Goal: Task Accomplishment & Management: Complete application form

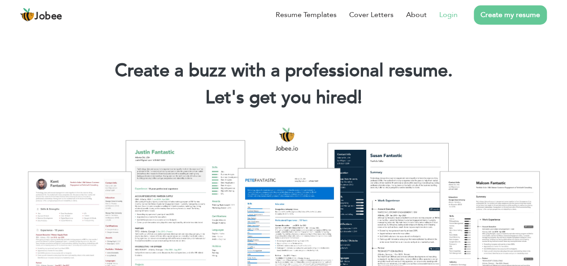
click at [442, 15] on link "Login" at bounding box center [448, 14] width 18 height 11
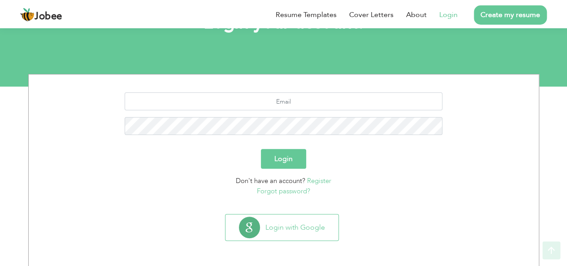
scroll to position [74, 0]
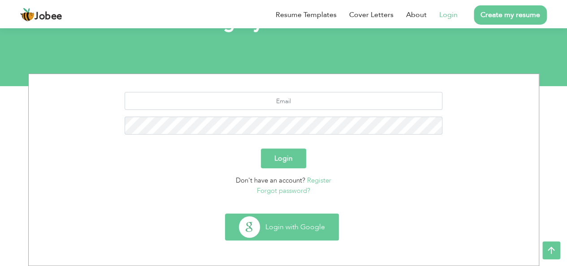
click at [289, 221] on button "Login with Google" at bounding box center [281, 227] width 113 height 26
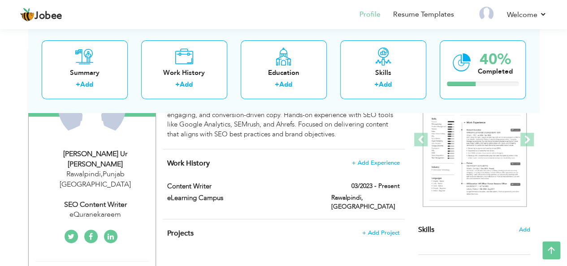
scroll to position [134, 0]
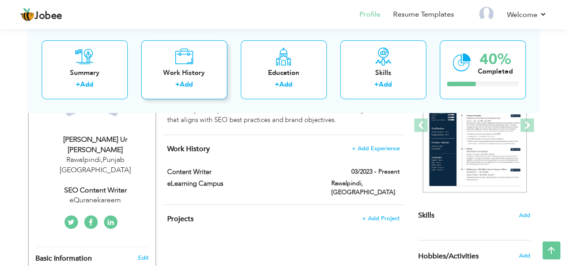
click at [192, 67] on div "Work History + Add" at bounding box center [184, 69] width 86 height 59
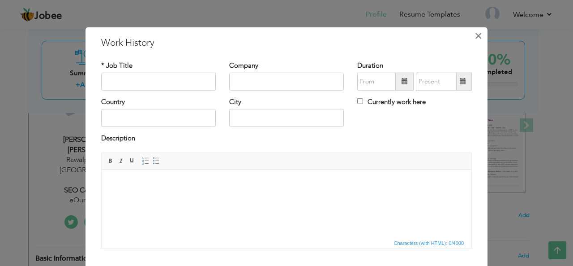
click at [475, 38] on span "×" at bounding box center [479, 35] width 8 height 16
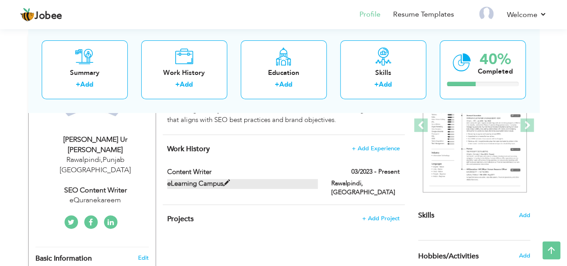
click at [226, 181] on span at bounding box center [226, 183] width 7 height 7
type input "Content Writer"
type input "eLearning Campus"
type input "03/2023"
type input "[GEOGRAPHIC_DATA]"
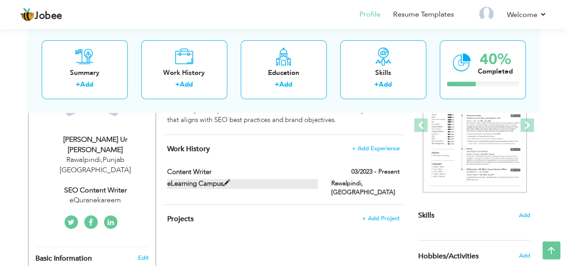
type input "Rawalpindi"
checkbox input "true"
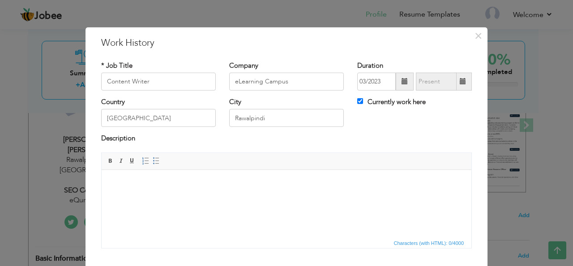
click at [126, 184] on body at bounding box center [287, 182] width 352 height 9
click at [477, 37] on span "×" at bounding box center [479, 35] width 8 height 16
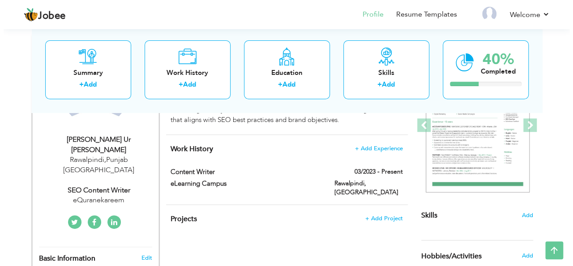
scroll to position [179, 0]
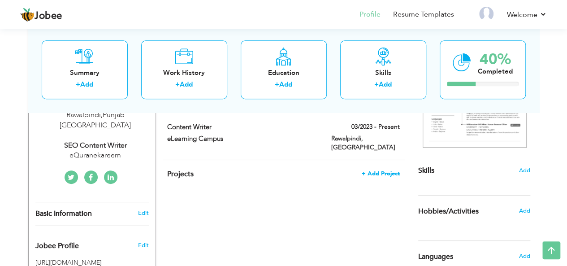
click at [374, 170] on span "+ Add Project" at bounding box center [380, 173] width 38 height 6
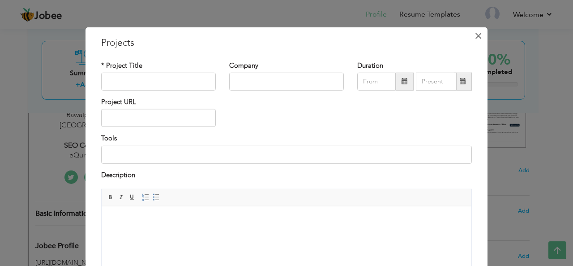
click at [475, 36] on span "×" at bounding box center [479, 35] width 8 height 16
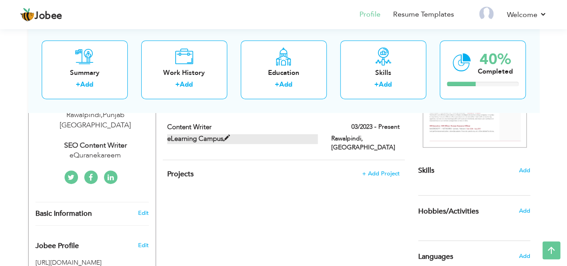
click at [226, 137] on span at bounding box center [226, 138] width 7 height 7
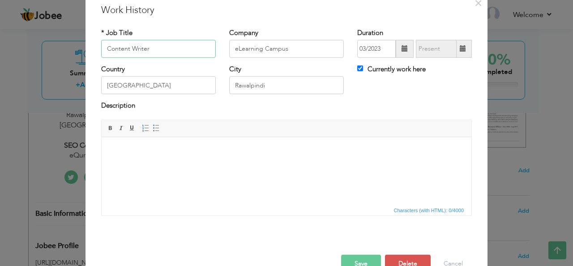
scroll to position [45, 0]
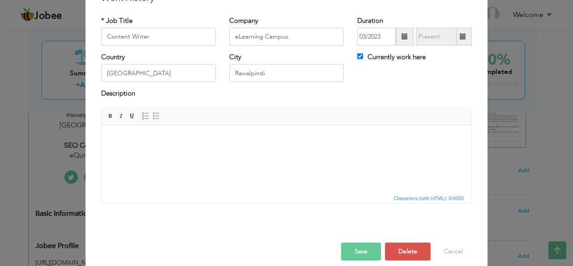
click at [112, 133] on html at bounding box center [287, 138] width 370 height 27
drag, startPoint x: 109, startPoint y: 137, endPoint x: 161, endPoint y: 138, distance: 51.5
click at [161, 138] on html "eQuranekareem" at bounding box center [287, 138] width 370 height 27
click at [107, 115] on span at bounding box center [110, 115] width 7 height 7
click at [159, 141] on body "eQuranekareem" at bounding box center [287, 137] width 352 height 9
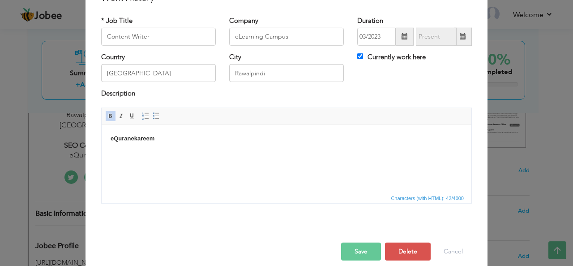
click at [107, 116] on span at bounding box center [110, 115] width 7 height 7
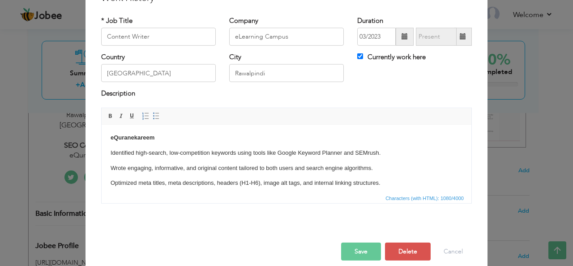
scroll to position [0, 0]
click at [110, 151] on html "eQuranekareem Identified high-search, low-competition keywords using tools like…" at bounding box center [287, 244] width 370 height 239
click at [153, 113] on span at bounding box center [156, 115] width 7 height 7
click at [108, 168] on html "eQuranekareem Identified high-search, low-competition keywords using tools like…" at bounding box center [287, 244] width 370 height 239
click at [153, 117] on span at bounding box center [156, 115] width 7 height 7
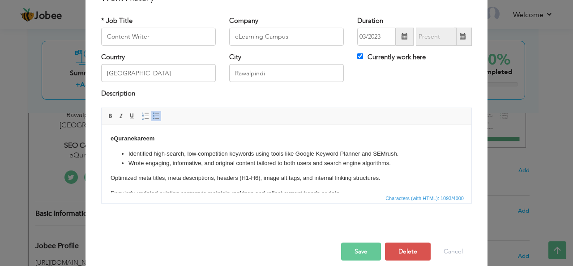
click at [111, 188] on p "Optimized meta titles, meta descriptions, headers (H1-H6), image alt tags, and …" at bounding box center [287, 192] width 352 height 9
click at [153, 118] on span at bounding box center [156, 115] width 7 height 7
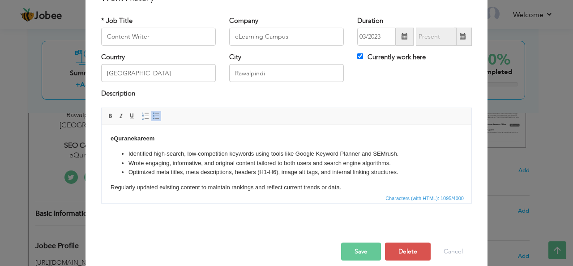
click at [109, 188] on html "eQuranekareem Identified high-search, low-competition keywords using tools like…" at bounding box center [287, 239] width 370 height 228
click at [155, 117] on link "Insert/Remove Bulleted List" at bounding box center [156, 116] width 10 height 10
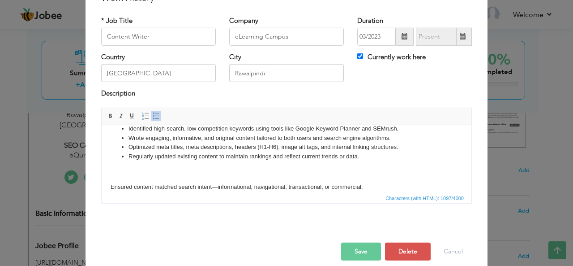
scroll to position [45, 0]
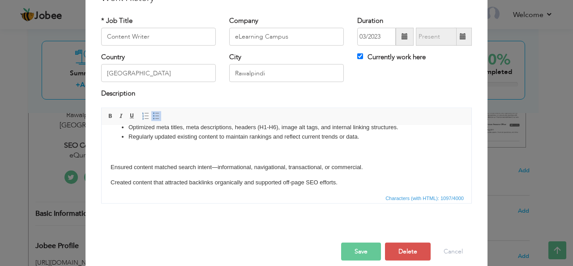
click at [110, 168] on html "eQuranekareem Identified high-search, low-competition keywords using tools like…" at bounding box center [287, 191] width 370 height 222
click at [153, 118] on span at bounding box center [156, 115] width 7 height 7
click at [128, 157] on body "eQuranekareem Identified high-search, low-competition keywords using tools like…" at bounding box center [287, 191] width 352 height 204
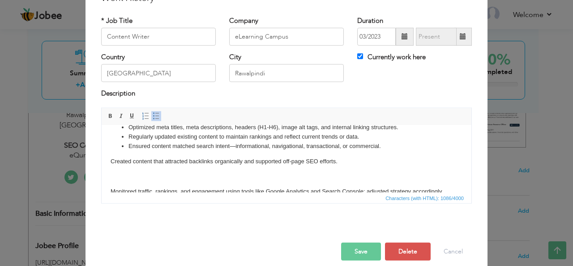
click at [103, 160] on html "eQuranekareem Identified high-search, low-competition keywords using tools like…" at bounding box center [287, 180] width 370 height 201
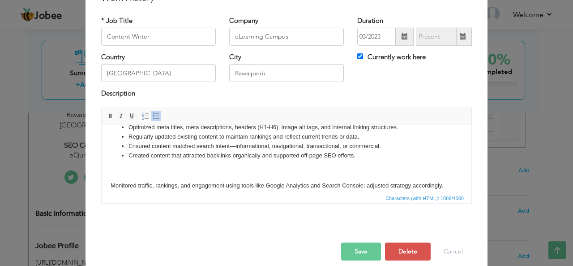
click at [108, 186] on html "eQuranekareem Identified high-search, low-competition keywords using tools like…" at bounding box center [287, 177] width 370 height 195
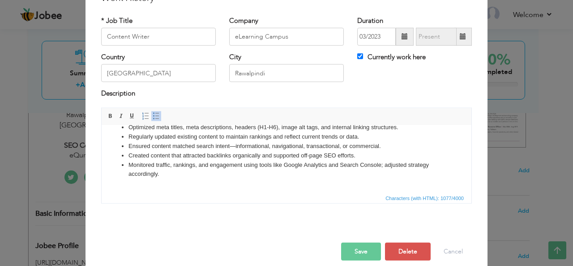
scroll to position [90, 0]
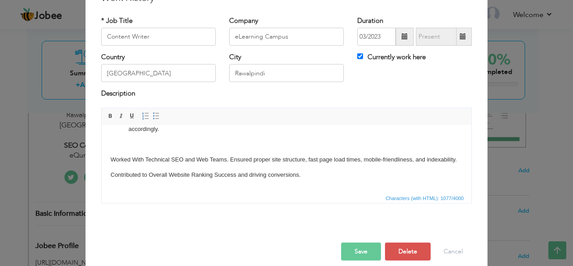
click at [109, 159] on html "eQuranekareem Identified high-search, low-competition keywords using tools like…" at bounding box center [287, 126] width 370 height 183
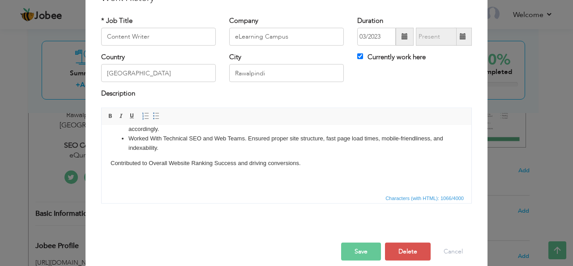
click at [108, 163] on html "eQuranekareem Identified high-search, low-competition keywords using tools like…" at bounding box center [287, 121] width 370 height 172
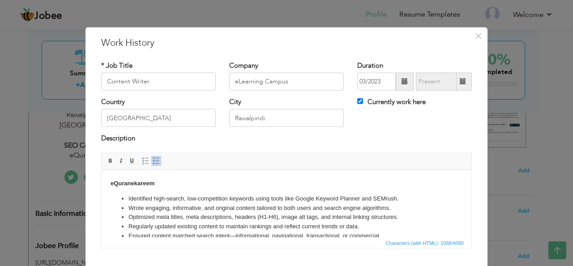
scroll to position [45, 0]
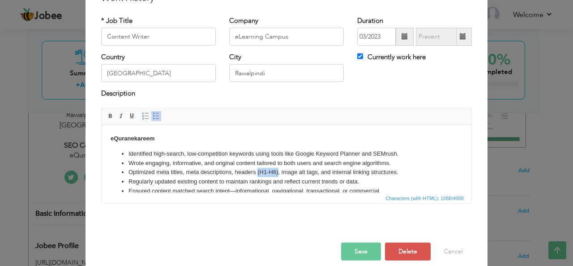
drag, startPoint x: 278, startPoint y: 172, endPoint x: 257, endPoint y: 172, distance: 21.0
click at [257, 172] on li "Optimized meta titles, meta descriptions, headers (H1-H6), image alt tags, and …" at bounding box center [287, 171] width 316 height 9
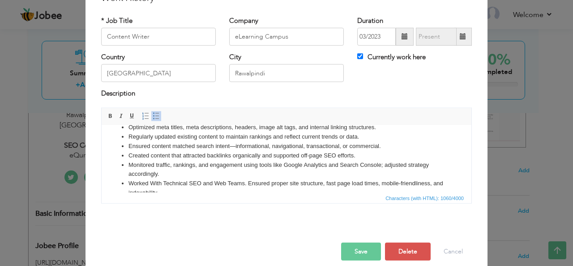
click at [236, 146] on li "Ensured content matched search intent—informational, navigational, transactiona…" at bounding box center [287, 145] width 316 height 9
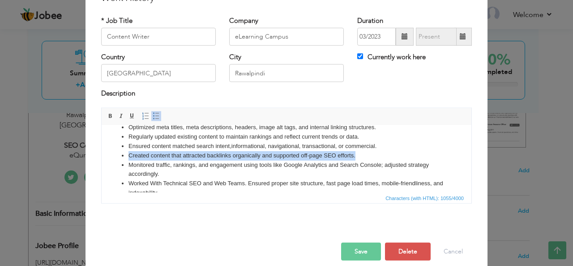
drag, startPoint x: 359, startPoint y: 156, endPoint x: 120, endPoint y: 156, distance: 238.7
click ul "Identified high-search, low-competition keywords using tools like Google Keywor…"
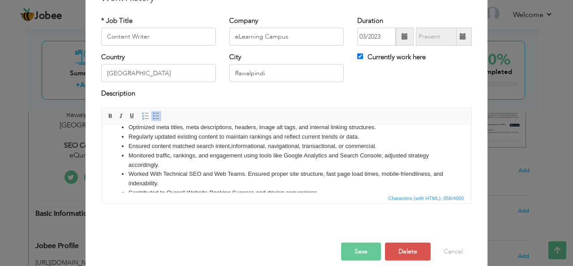
click at [386, 156] on li "Monitored traffic, rankings, and engagement using tools like Google Analytics a…" at bounding box center [287, 159] width 316 height 19
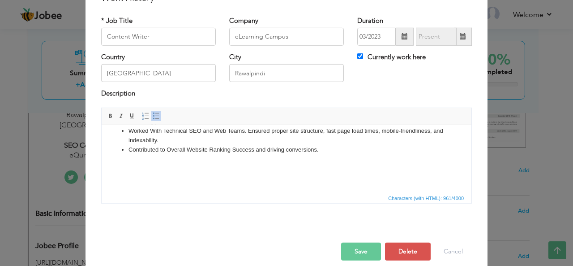
scroll to position [89, 0]
click at [123, 174] on p at bounding box center [287, 178] width 352 height 9
drag, startPoint x: 163, startPoint y: 164, endPoint x: 108, endPoint y: 161, distance: 55.2
click at [108, 161] on html "eQuranekareem Identified high-search, low-competition keywords using tools like…" at bounding box center [287, 113] width 370 height 156
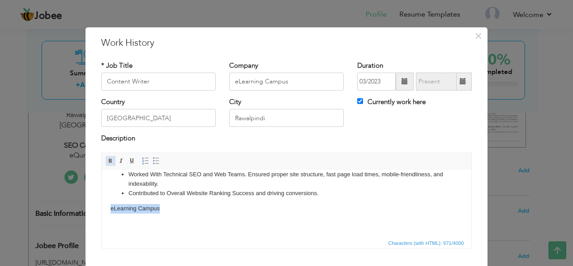
click at [107, 160] on span at bounding box center [110, 160] width 7 height 7
click at [175, 213] on body "eQuranekareem Identified high-search, low-competition keywords using tools like…" at bounding box center [287, 158] width 352 height 138
click at [112, 216] on body "eQuranekareem Identified high-search, low-competition keywords using tools like…" at bounding box center [287, 158] width 352 height 138
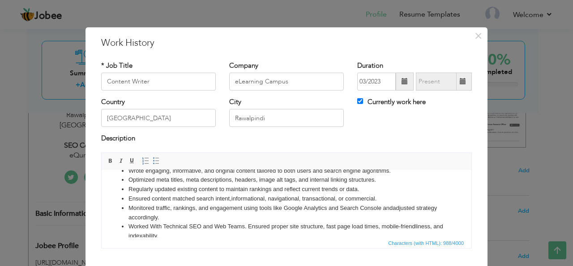
scroll to position [89, 0]
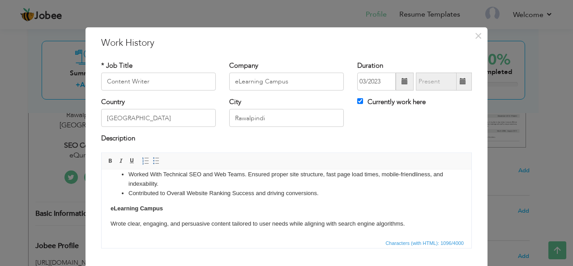
click p "Wrote clear, engaging, and persuasive content tailored to user needs while alig…"
click at [153, 163] on span at bounding box center [156, 160] width 7 height 7
click at [425, 222] on li "Wrote clear, engaging, and persuasive content tailored to user needs while alig…" at bounding box center [287, 223] width 316 height 9
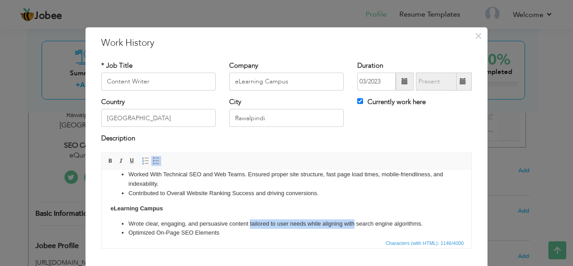
drag, startPoint x: 250, startPoint y: 224, endPoint x: 355, endPoint y: 224, distance: 104.8
click at [355, 224] on li "Wrote clear, engaging, and persuasive content tailored to user needs while alig…" at bounding box center [287, 223] width 316 height 9
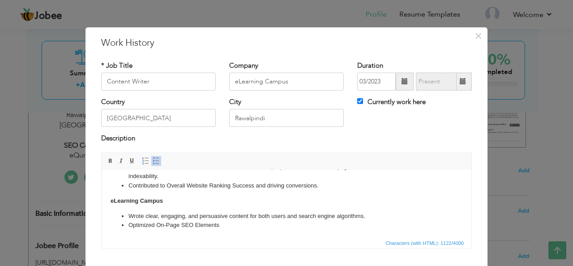
scroll to position [99, 0]
click at [222, 225] on li "Optimized On-Page SEO Elements" at bounding box center [287, 222] width 316 height 9
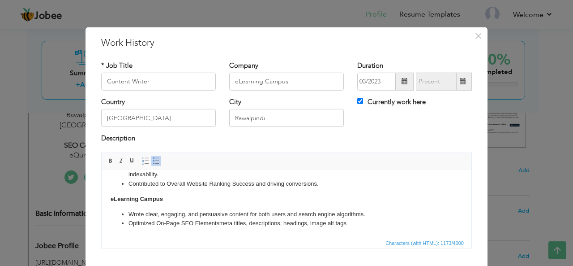
click at [221, 224] on li "Optimized On-Page SEO Elements meta titles, descriptions, headings, image alt t…" at bounding box center [287, 222] width 316 height 9
click at [221, 223] on li "Optimized On-Page SEO Elements such as meta titles, descriptions, headings, ima…" at bounding box center [287, 222] width 316 height 9
click at [219, 223] on li "Optimized On-Page SEO Elements such as meta titles, descriptions, headings, ima…" at bounding box center [287, 222] width 316 height 9
click at [198, 224] on li "Optimized On-Page SEO Elements, such as meta titles, descriptions, headings, im…" at bounding box center [287, 222] width 316 height 9
click at [376, 223] on li "Optimized On-Page SEO e lements, such as meta titles, descriptions, headings, i…" at bounding box center [287, 222] width 316 height 9
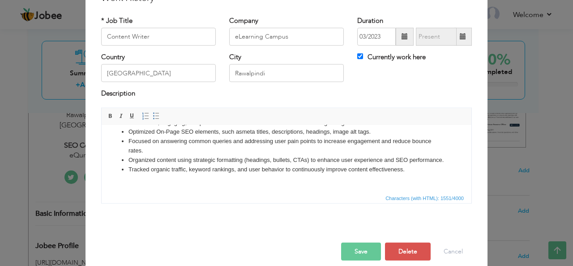
scroll to position [160, 0]
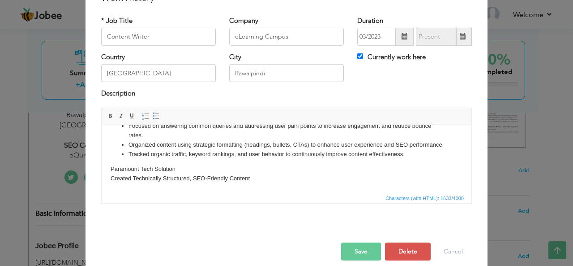
click at [111, 183] on body "eQuranekareem Identified high-search, low-competition keywords using tools like…" at bounding box center [287, 78] width 352 height 210
click at [153, 117] on span at bounding box center [156, 115] width 7 height 7
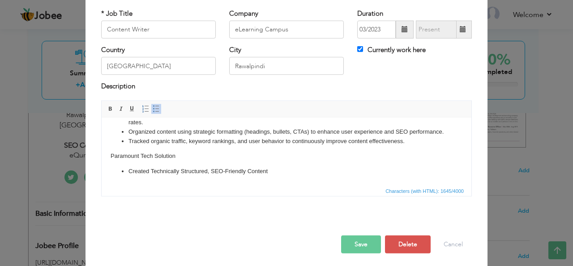
scroll to position [54, 0]
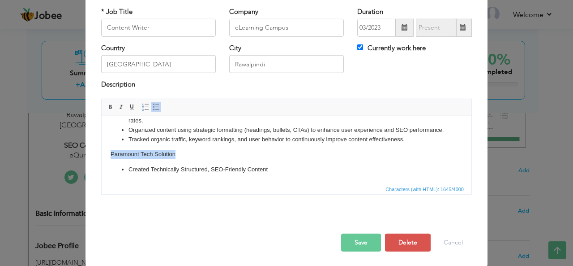
drag, startPoint x: 181, startPoint y: 154, endPoint x: 96, endPoint y: 155, distance: 85.5
click at [102, 155] on html "eQuranekareem Identified high-search, low-competition keywords using tools like…" at bounding box center [287, 65] width 370 height 233
click at [108, 108] on span at bounding box center [110, 106] width 7 height 7
click at [279, 170] on li "Created Technically Structured, SEO-Friendly Content" at bounding box center [287, 168] width 316 height 9
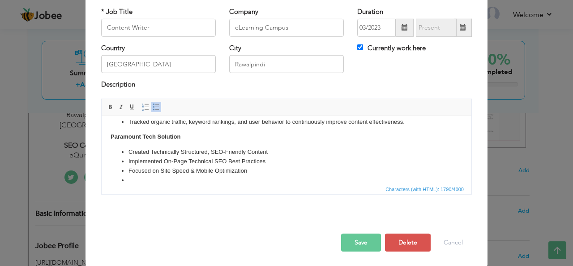
scroll to position [193, 0]
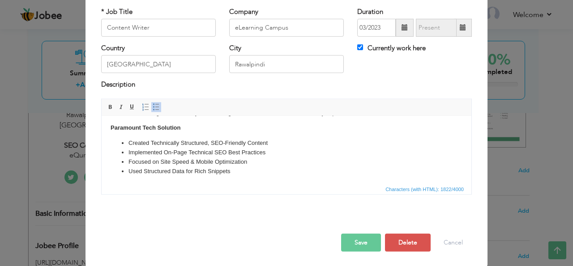
click ul "Created Technically Structured, SEO-Friendly Content Implemented On-Page Techni…"
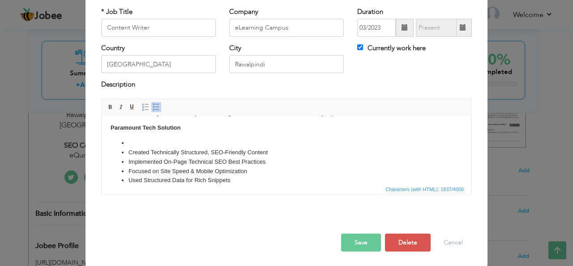
click at [132, 147] on li at bounding box center [287, 142] width 316 height 9
drag, startPoint x: 213, startPoint y: 152, endPoint x: 158, endPoint y: 152, distance: 54.6
click at [158, 147] on li "Conducted Advanced Keyword & SERP Analysis" at bounding box center [287, 142] width 316 height 9
click at [249, 147] on li "Conducted deep research on topic and SERP Analysis" at bounding box center [287, 142] width 316 height 9
click at [251, 147] on li "Conducted deep research on topic and SERP Analysis" at bounding box center [287, 142] width 316 height 9
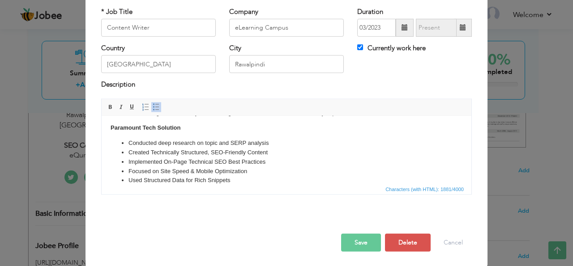
click at [153, 157] on li "Created Technically Structured, SEO-Friendly Content" at bounding box center [287, 151] width 316 height 9
click at [182, 157] on li "Created t echnically Structured, SEO-Friendly Content" at bounding box center [287, 151] width 316 height 9
click at [226, 157] on li "Created t echnically s tructured, SEO-Friendly Content" at bounding box center [287, 151] width 316 height 9
click at [245, 157] on li "Created t echnically s tructured, SEO-f riendly Content" at bounding box center [287, 151] width 316 height 9
click at [191, 166] on li "Implemented On-Page Technical SEO Best Practices" at bounding box center [287, 161] width 316 height 9
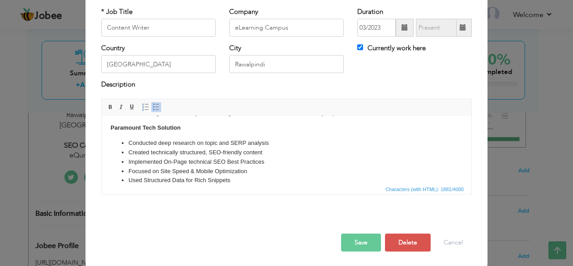
click at [230, 166] on li "Implemented On-Page t echnical SEO Best Practices" at bounding box center [287, 161] width 316 height 9
click at [241, 166] on li "Implemented On-Page t echnical SEO b est Practices" at bounding box center [287, 161] width 316 height 9
click at [244, 166] on li "Implemented On-Page t echnical SEO b est Practices" at bounding box center [287, 161] width 316 height 9
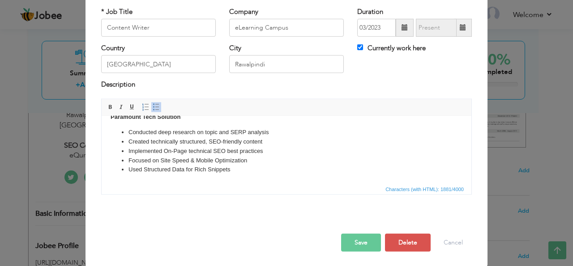
click at [163, 159] on li "Focused on Site Speed & Mobile Optimization" at bounding box center [287, 159] width 316 height 9
click at [173, 160] on li "Focused on s ite Speed & Mobile Optimization" at bounding box center [287, 159] width 316 height 9
click at [193, 160] on li "Focused on s ite s peed & Mobile Optimization" at bounding box center [287, 159] width 316 height 9
click at [204, 160] on li "Focused on s ite s peed and Mobile Optimization" at bounding box center [287, 159] width 316 height 9
click at [222, 162] on li "Focused on s ite s peed and m obile Optimization" at bounding box center [287, 159] width 316 height 9
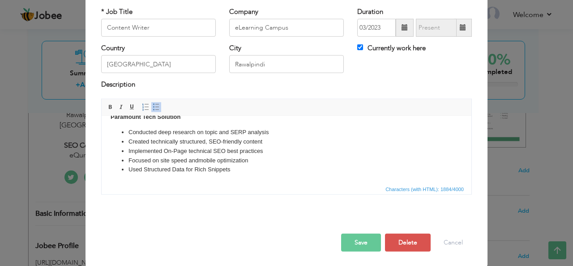
click at [146, 171] on li "Used Structured Data for Rich Snippets" at bounding box center [287, 168] width 316 height 9
click at [174, 171] on li "Used s tructured Data for Rich Snippets" at bounding box center [287, 168] width 316 height 9
click at [196, 168] on li "Used s tructured d ata for Rich Snippets" at bounding box center [287, 168] width 316 height 9
click at [206, 169] on li "Used s tructured d ata for r ich Snippets" at bounding box center [287, 168] width 316 height 9
click at [355, 244] on button "Save" at bounding box center [361, 242] width 40 height 18
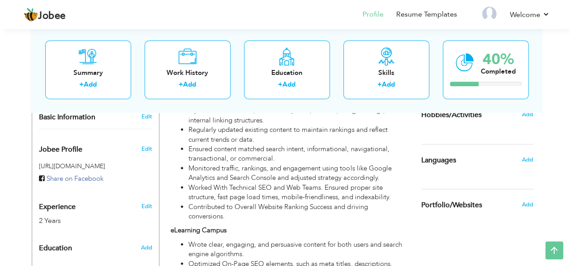
scroll to position [255, 0]
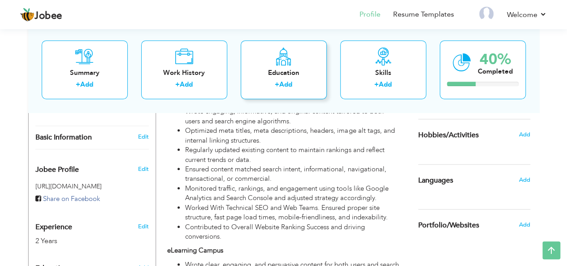
click at [287, 74] on div "Education" at bounding box center [284, 72] width 72 height 9
radio input "true"
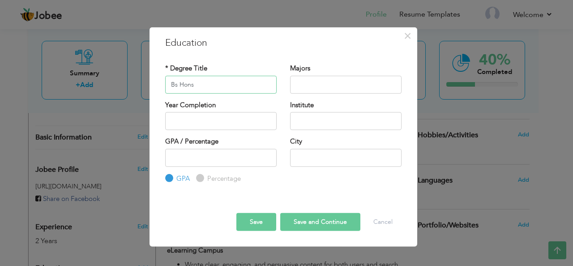
type input "Bs Hons"
click at [302, 86] on input "text" at bounding box center [346, 84] width 112 height 18
type input "International Relations"
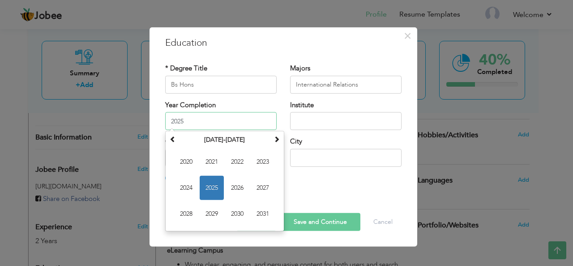
click at [196, 121] on input "2025" at bounding box center [221, 121] width 112 height 18
click at [209, 159] on span "2021" at bounding box center [212, 162] width 24 height 24
type input "2021"
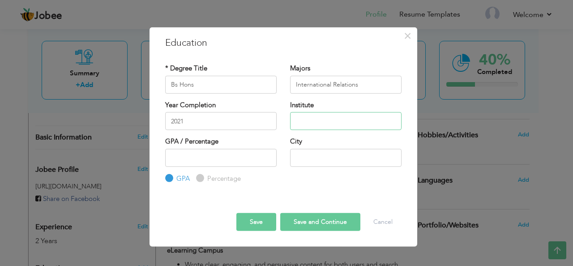
click at [305, 125] on input "text" at bounding box center [346, 121] width 112 height 18
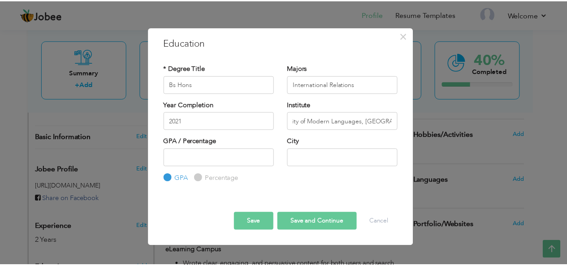
scroll to position [0, 0]
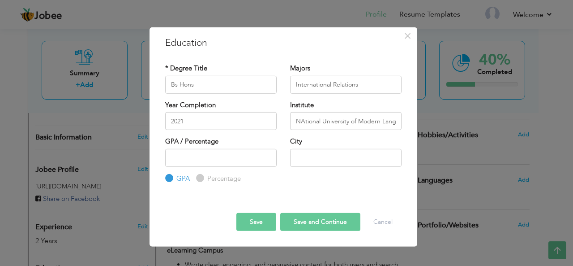
click at [255, 224] on button "Save" at bounding box center [256, 222] width 40 height 18
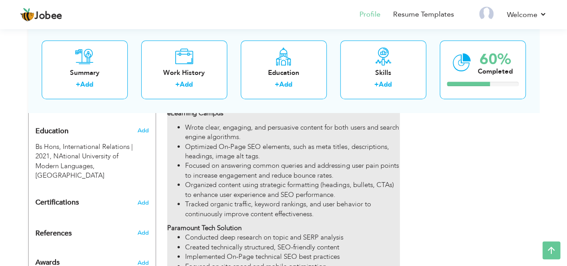
scroll to position [345, 0]
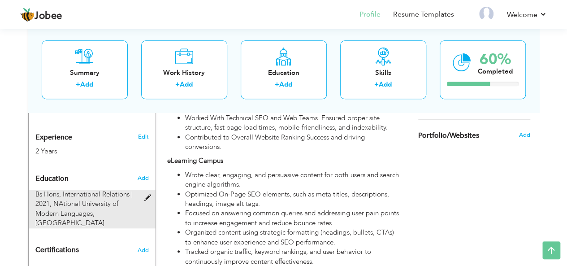
click at [148, 194] on span at bounding box center [149, 197] width 11 height 7
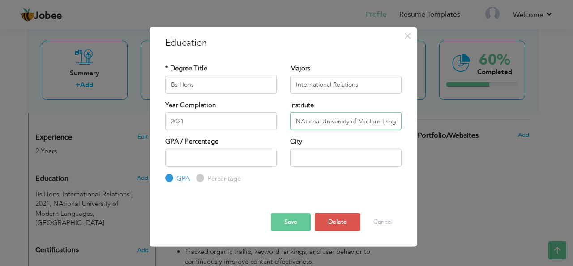
click at [304, 120] on input "NAtional University of Modern Languages, Islamabad" at bounding box center [346, 121] width 112 height 18
type input "National University of Modern Languages, Islamabad"
click at [288, 228] on button "Save" at bounding box center [291, 222] width 40 height 18
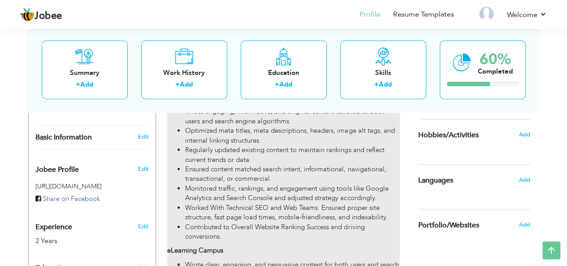
scroll to position [210, 0]
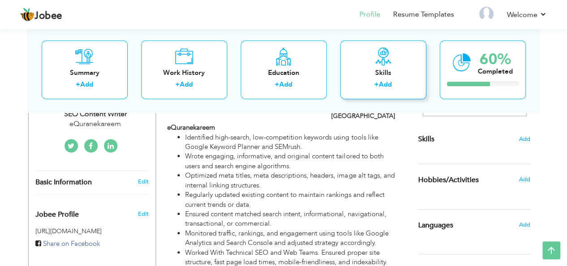
click at [384, 65] on div "Skills + Add" at bounding box center [383, 69] width 86 height 59
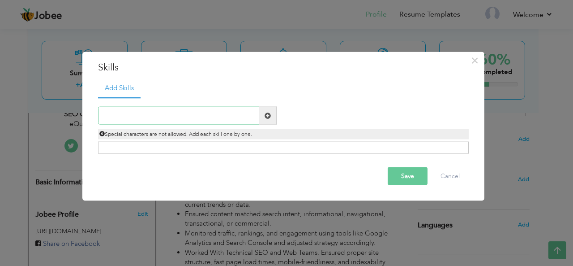
paste input "Keyword Research & Optimization"
type input "Keyword Research & Optimization"
click at [268, 117] on span at bounding box center [268, 115] width 6 height 6
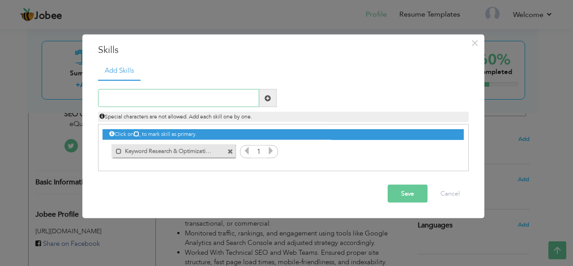
click at [176, 96] on input "text" at bounding box center [178, 98] width 161 height 18
paste input "On-Page SEO Knowledge"
type input "On-Page SEO Proficiency"
click at [265, 98] on span at bounding box center [268, 98] width 6 height 6
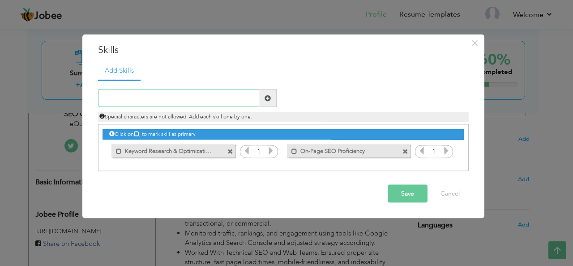
click at [186, 102] on input "text" at bounding box center [178, 98] width 161 height 18
paste input "Search Intent Analysis"
type input "Search Intent Analysis"
click at [270, 100] on span at bounding box center [268, 98] width 6 height 6
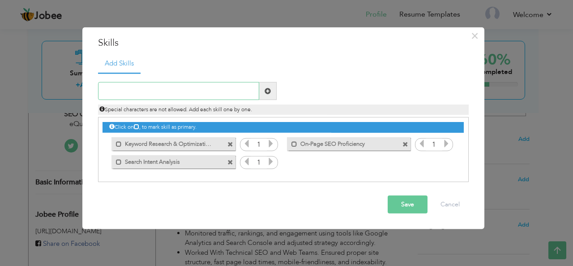
click at [177, 93] on input "text" at bounding box center [178, 91] width 161 height 18
paste input "Content Strategy Development"
type input "Content Strategy Development"
click at [270, 92] on span at bounding box center [268, 91] width 6 height 6
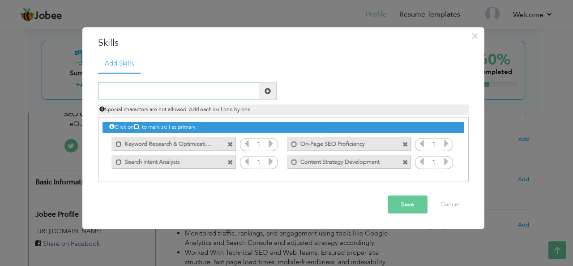
click at [186, 90] on input "text" at bounding box center [178, 91] width 161 height 18
paste input "Basic HTML & CMS Knowledge"
type input "Basic HTML & CMS Knowledge"
click at [271, 91] on span at bounding box center [268, 91] width 6 height 6
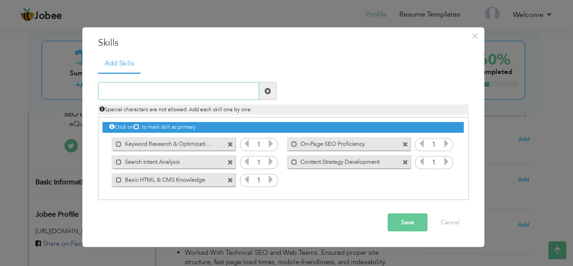
click at [172, 91] on input "text" at bounding box center [178, 91] width 161 height 18
paste input "SEO Tools Proficiency"
type input "SEO Tools Proficiency"
click at [268, 90] on span at bounding box center [268, 91] width 6 height 6
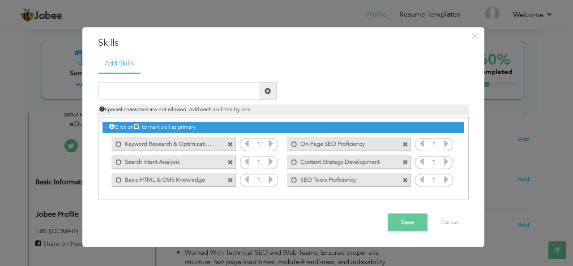
click at [407, 220] on button "Save" at bounding box center [408, 222] width 40 height 18
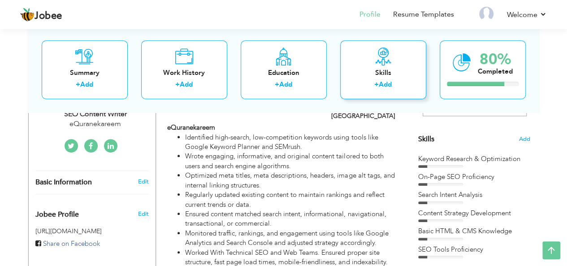
click at [376, 70] on div "Skills" at bounding box center [383, 72] width 72 height 9
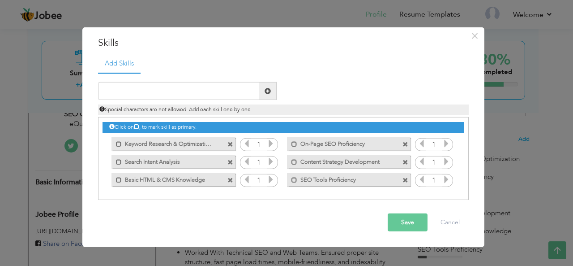
click at [271, 143] on icon at bounding box center [271, 143] width 8 height 8
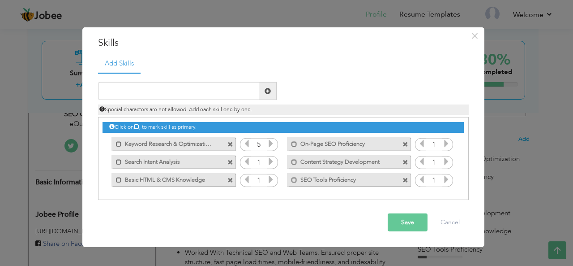
click at [271, 143] on icon at bounding box center [271, 143] width 8 height 8
click at [272, 159] on icon at bounding box center [271, 161] width 8 height 8
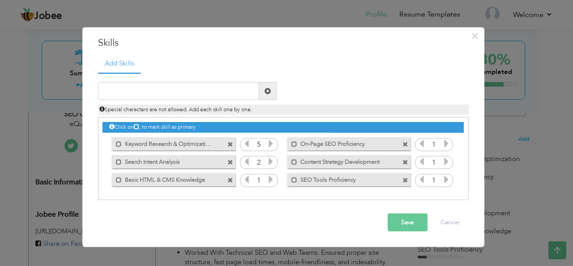
click at [272, 159] on icon at bounding box center [271, 161] width 8 height 8
click at [273, 159] on icon at bounding box center [271, 161] width 8 height 8
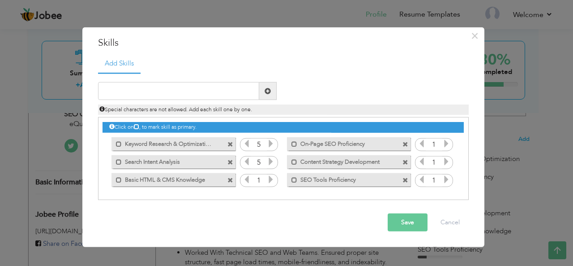
click at [271, 182] on icon at bounding box center [271, 179] width 8 height 8
click at [447, 143] on icon at bounding box center [446, 143] width 8 height 8
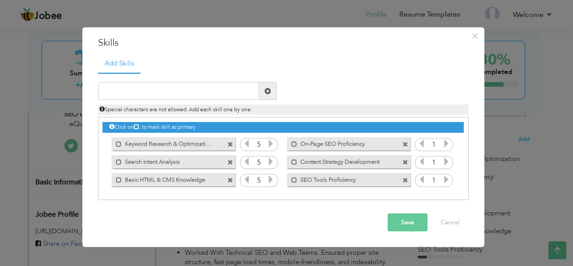
click at [447, 143] on icon at bounding box center [446, 143] width 8 height 8
click at [447, 158] on icon at bounding box center [446, 161] width 8 height 8
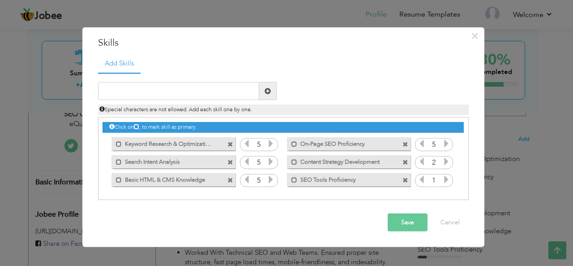
click at [447, 158] on icon at bounding box center [446, 161] width 8 height 8
click at [446, 180] on icon at bounding box center [446, 179] width 8 height 8
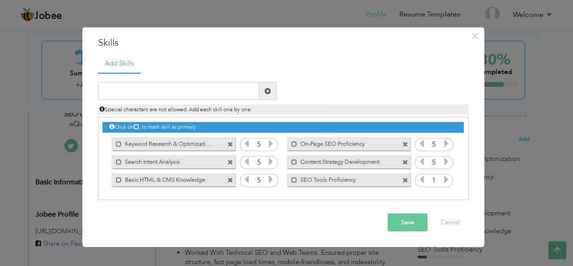
click at [446, 180] on icon at bounding box center [446, 179] width 8 height 8
click at [408, 221] on button "Save" at bounding box center [408, 222] width 40 height 18
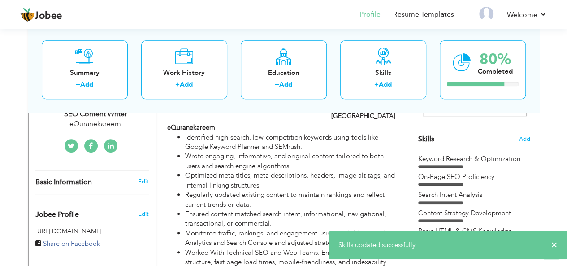
click at [469, 132] on section "‹ › Previous Next" at bounding box center [474, 56] width 112 height 157
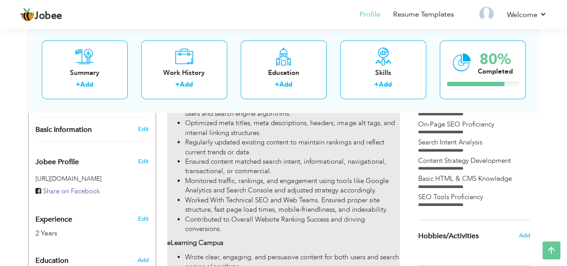
scroll to position [255, 0]
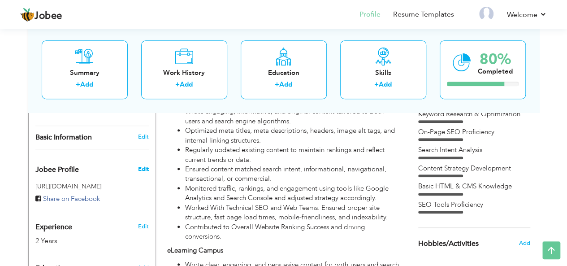
click at [141, 165] on span "Edit" at bounding box center [142, 169] width 11 height 8
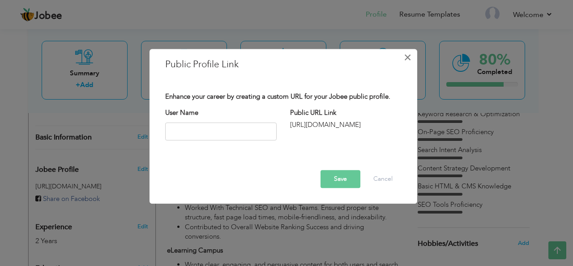
click at [407, 59] on span "×" at bounding box center [408, 57] width 8 height 16
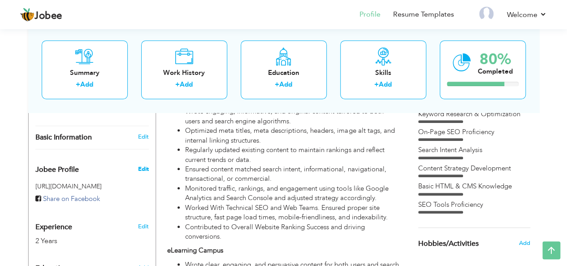
click at [144, 165] on span "Edit" at bounding box center [142, 169] width 11 height 8
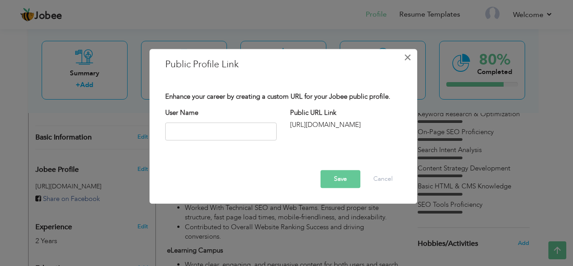
click at [408, 58] on span "×" at bounding box center [408, 57] width 8 height 16
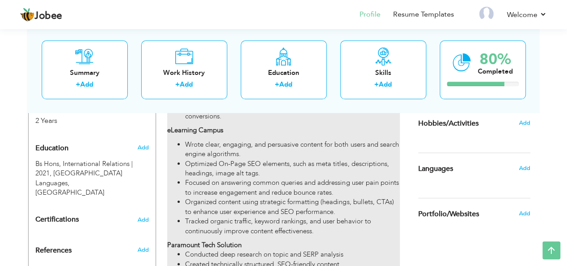
scroll to position [390, 0]
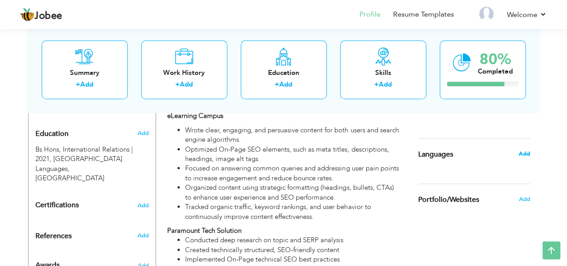
click at [523, 154] on span "Add" at bounding box center [524, 154] width 12 height 8
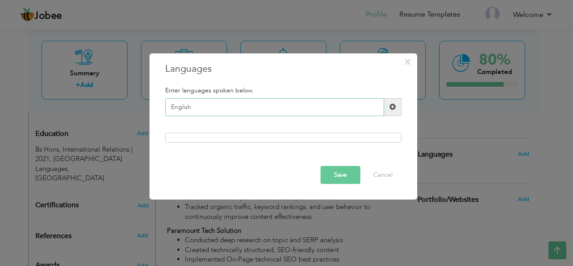
type input "English"
click at [397, 107] on span at bounding box center [392, 107] width 17 height 18
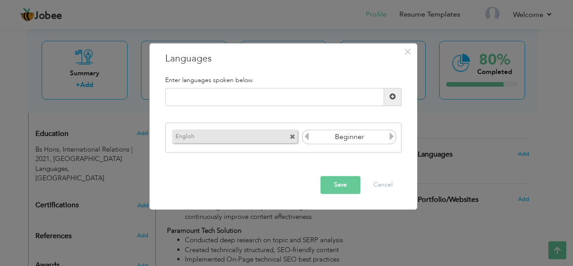
click at [391, 137] on icon at bounding box center [392, 137] width 8 height 8
click at [307, 138] on icon at bounding box center [307, 137] width 8 height 8
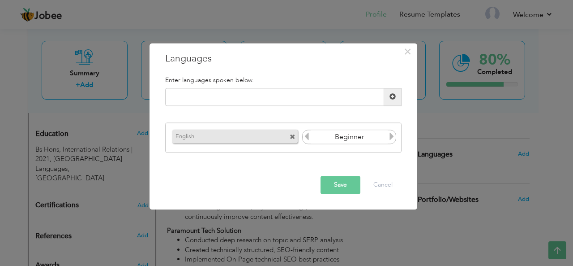
click at [307, 138] on icon at bounding box center [307, 137] width 8 height 8
click at [392, 134] on icon at bounding box center [392, 137] width 8 height 8
click at [308, 137] on icon at bounding box center [307, 137] width 8 height 8
click at [337, 99] on input "text" at bounding box center [274, 97] width 219 height 18
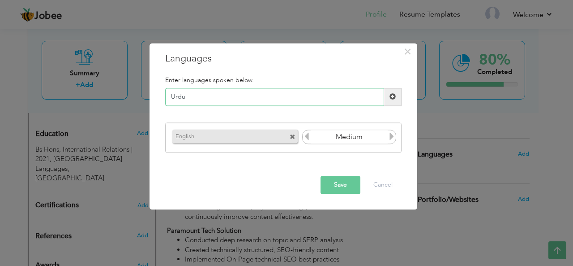
type input "Urdu"
click at [393, 95] on span at bounding box center [393, 97] width 6 height 6
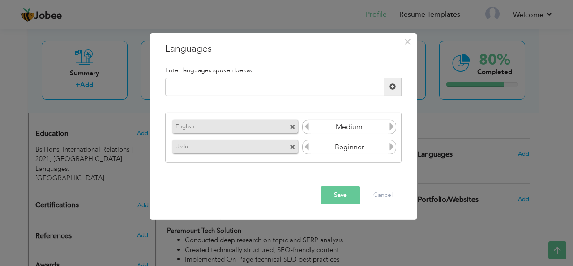
click at [391, 146] on icon at bounding box center [392, 146] width 8 height 8
click at [339, 192] on button "Save" at bounding box center [341, 195] width 40 height 18
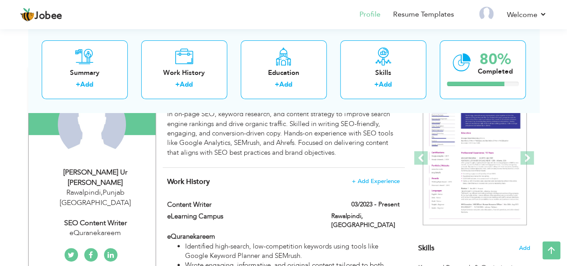
scroll to position [121, 0]
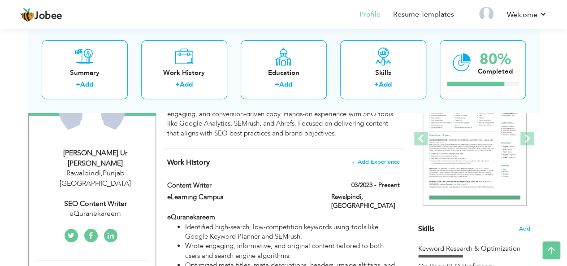
click at [112, 232] on icon at bounding box center [110, 235] width 6 height 7
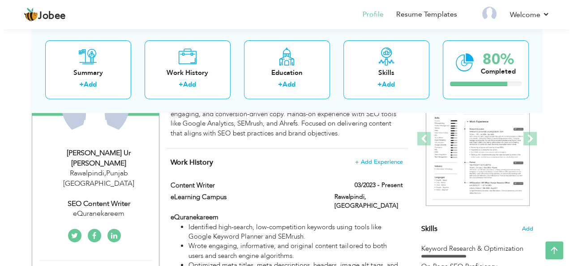
scroll to position [166, 0]
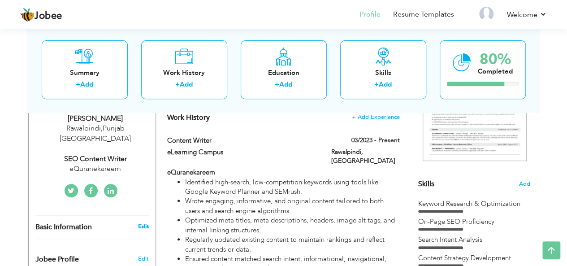
click at [144, 222] on link "Edit" at bounding box center [142, 226] width 11 height 8
type input "Aziz"
type input "Ur Rehman"
type input "03491055266"
select select "number:166"
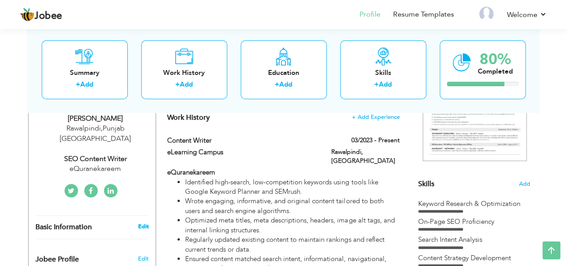
type input "Punjab"
type input "Rawalpindi"
select select "number:4"
type input "eQuranekareem"
type input "SEO Content Writer"
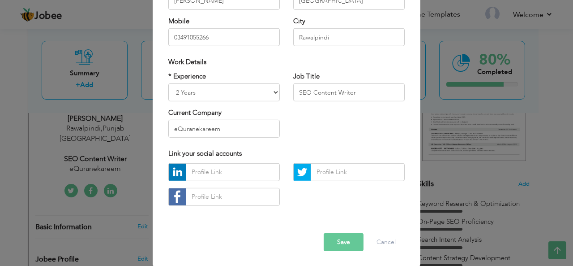
scroll to position [136, 0]
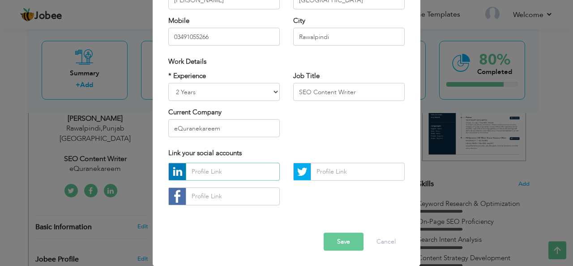
click at [209, 173] on input "text" at bounding box center [233, 172] width 94 height 18
paste input "https://www.linkedin.com/in/aziz-ur-rehman-534553210/"
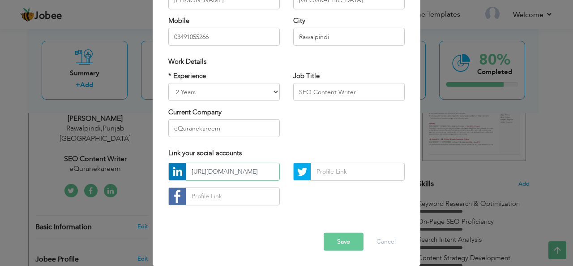
scroll to position [0, 71]
type input "https://www.linkedin.com/in/aziz-ur-rehman-534553210/"
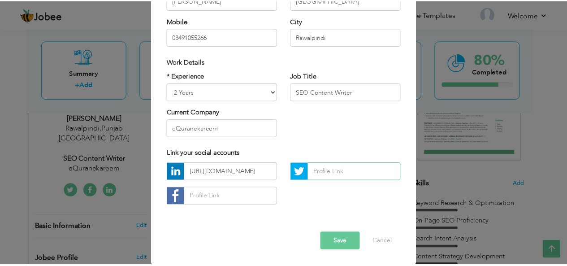
scroll to position [0, 0]
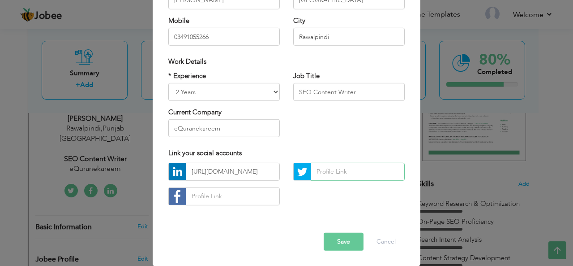
click at [322, 172] on input "text" at bounding box center [358, 172] width 94 height 18
type input "@ghirzik"
click at [339, 241] on button "Save" at bounding box center [344, 241] width 40 height 18
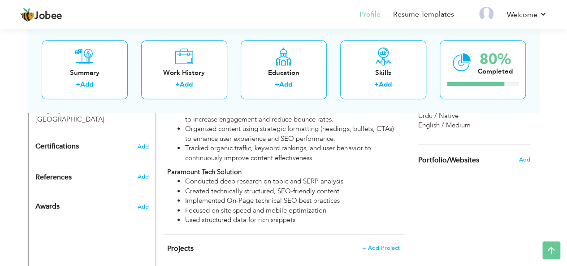
scroll to position [390, 0]
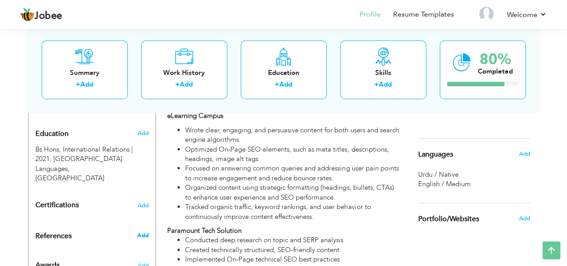
click at [144, 231] on span "Add" at bounding box center [143, 235] width 12 height 8
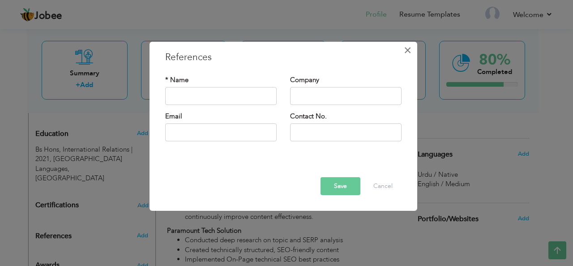
click at [407, 52] on span "×" at bounding box center [408, 50] width 8 height 16
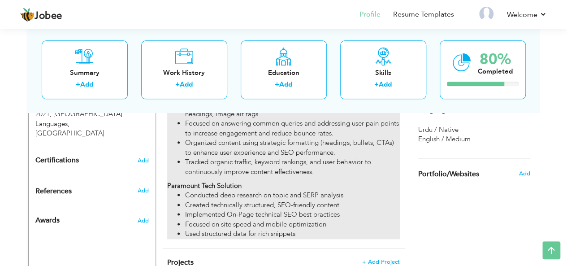
scroll to position [479, 0]
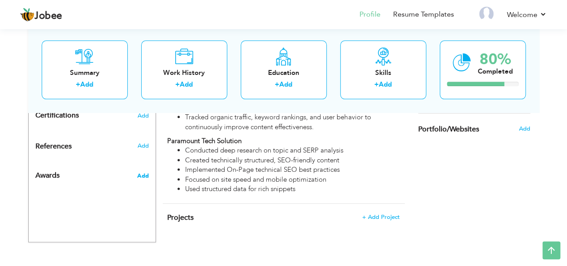
click at [141, 172] on span "Add" at bounding box center [143, 176] width 12 height 8
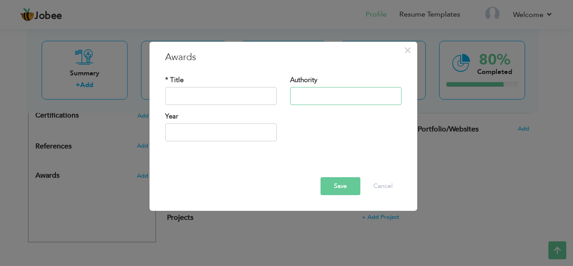
click at [310, 95] on input "text" at bounding box center [346, 96] width 112 height 18
type input "2025"
click at [230, 132] on input "2025" at bounding box center [221, 132] width 112 height 18
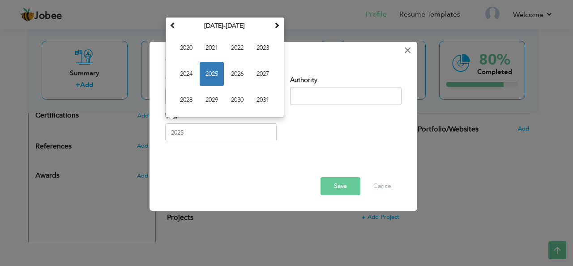
click at [410, 48] on span "×" at bounding box center [408, 50] width 8 height 16
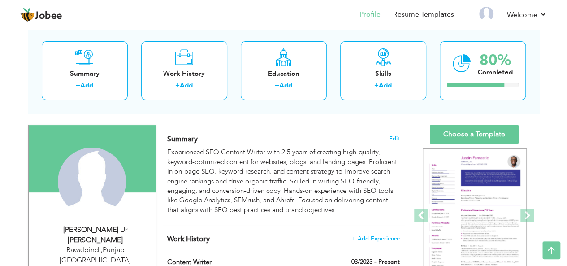
scroll to position [31, 0]
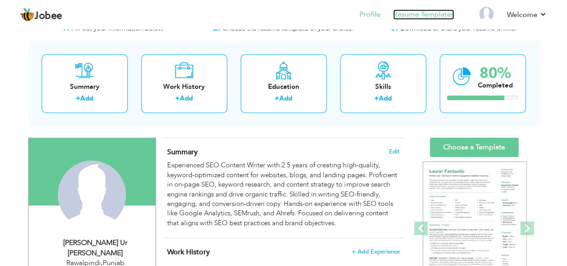
click at [413, 10] on link "Resume Templates" at bounding box center [423, 14] width 61 height 10
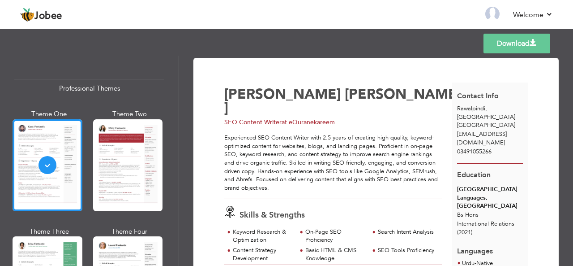
click at [319, 118] on span "at eQuranekareem" at bounding box center [308, 122] width 53 height 9
drag, startPoint x: 319, startPoint y: 107, endPoint x: 303, endPoint y: 107, distance: 16.1
click at [303, 118] on span "at eQuranekareem" at bounding box center [308, 122] width 53 height 9
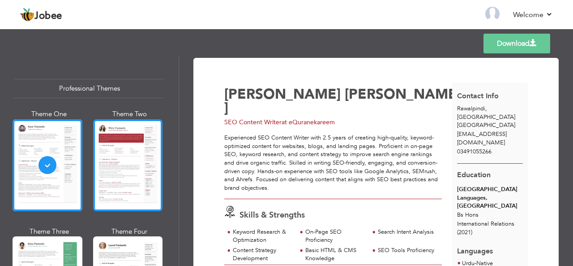
click at [122, 166] on div at bounding box center [128, 165] width 70 height 92
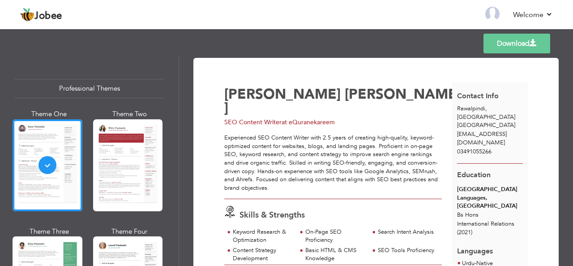
click at [308, 45] on div "Templates Download" at bounding box center [286, 43] width 573 height 29
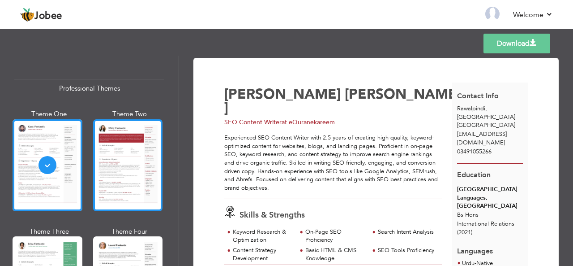
click at [124, 155] on div at bounding box center [128, 165] width 70 height 92
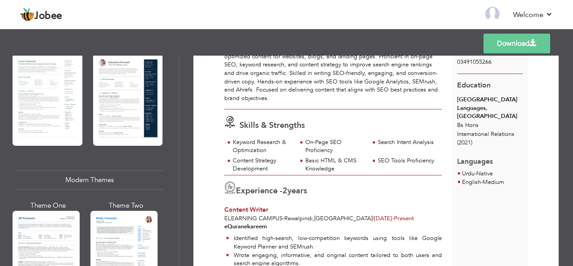
scroll to position [314, 0]
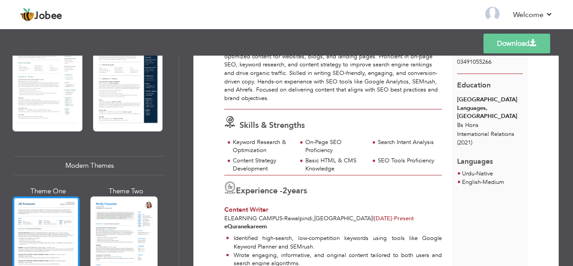
click at [42, 206] on div at bounding box center [46, 240] width 67 height 89
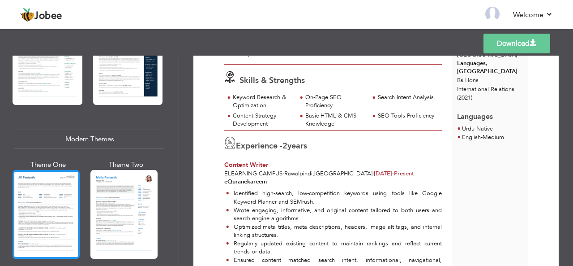
scroll to position [358, 0]
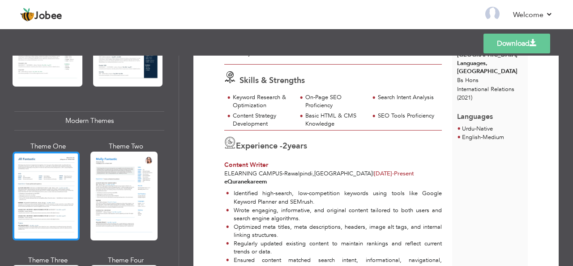
click at [40, 190] on div at bounding box center [46, 195] width 67 height 89
click at [39, 174] on div at bounding box center [46, 195] width 67 height 89
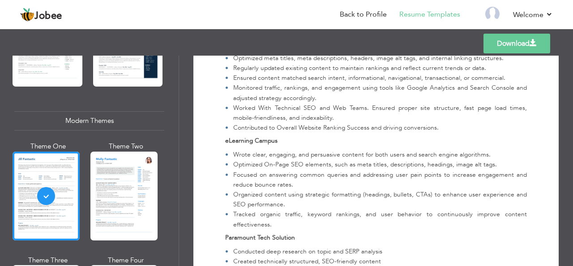
scroll to position [312, 0]
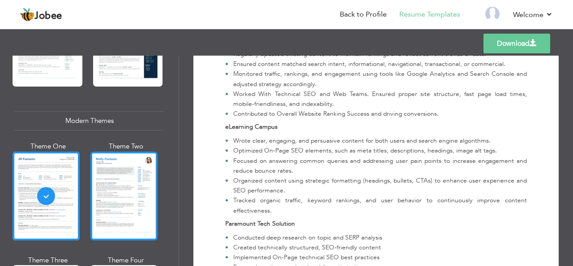
click at [113, 177] on div at bounding box center [123, 195] width 67 height 89
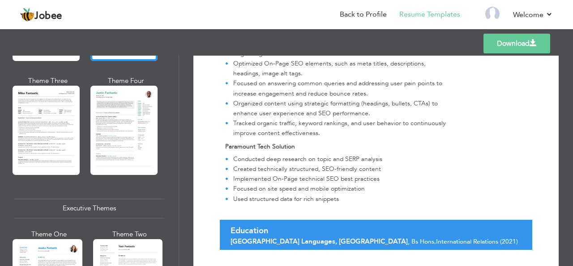
scroll to position [582, 0]
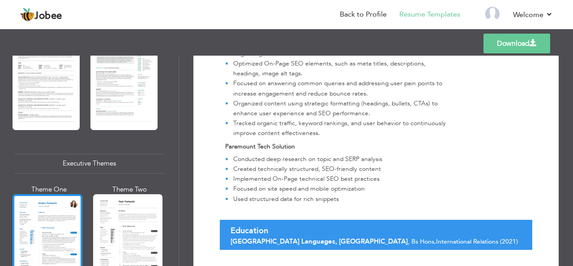
click at [39, 194] on div at bounding box center [48, 240] width 70 height 92
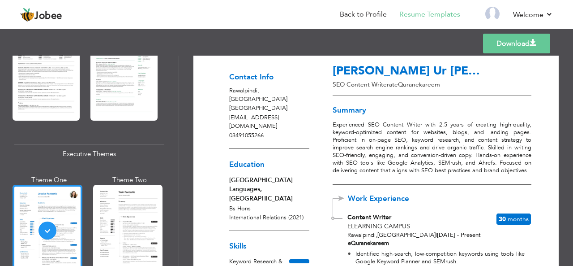
scroll to position [0, 0]
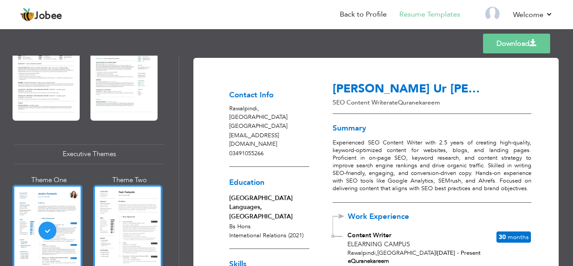
click at [133, 206] on div at bounding box center [128, 231] width 70 height 92
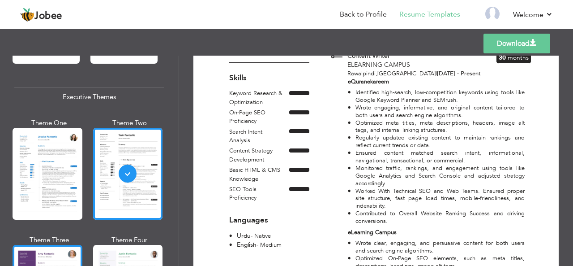
scroll to position [717, 0]
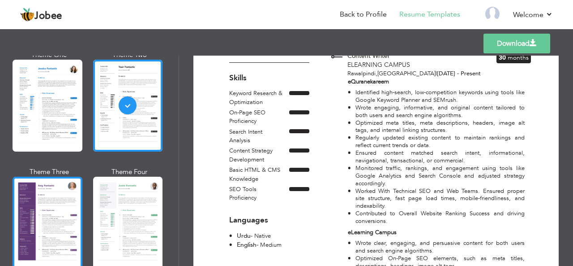
click at [50, 199] on div at bounding box center [48, 222] width 70 height 92
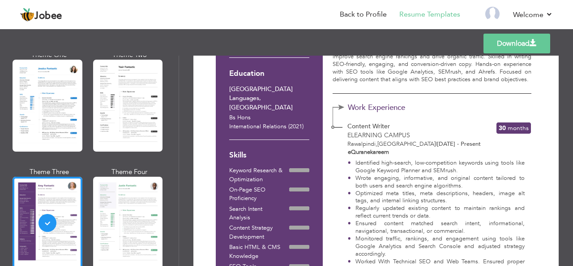
scroll to position [89, 0]
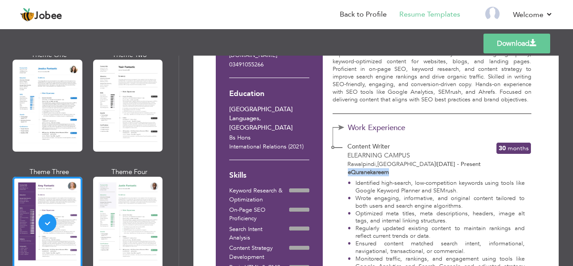
drag, startPoint x: 347, startPoint y: 172, endPoint x: 390, endPoint y: 173, distance: 43.0
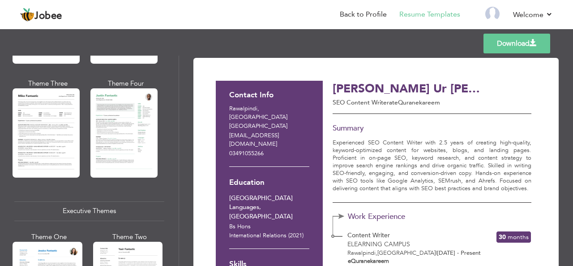
scroll to position [537, 0]
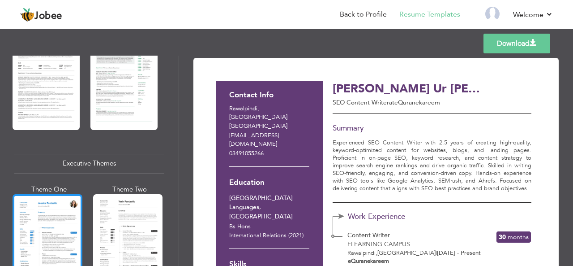
click at [47, 194] on div at bounding box center [48, 240] width 70 height 92
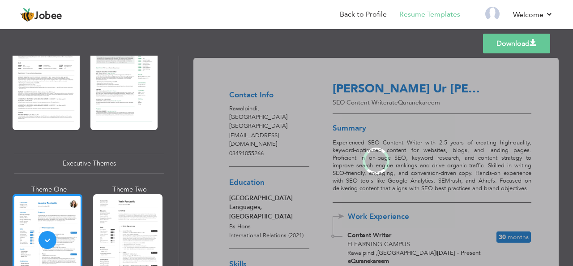
scroll to position [592, 0]
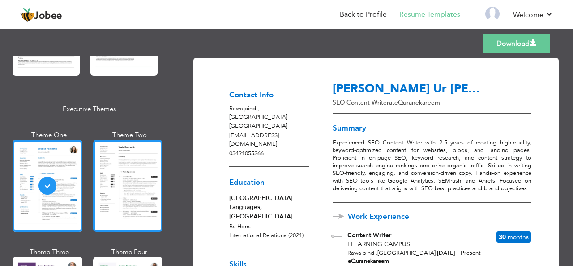
click at [120, 178] on div at bounding box center [128, 186] width 70 height 92
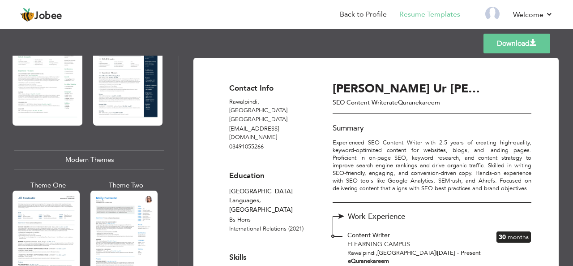
scroll to position [314, 0]
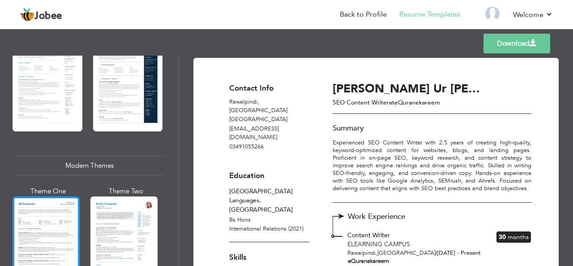
click at [41, 206] on div at bounding box center [46, 240] width 67 height 89
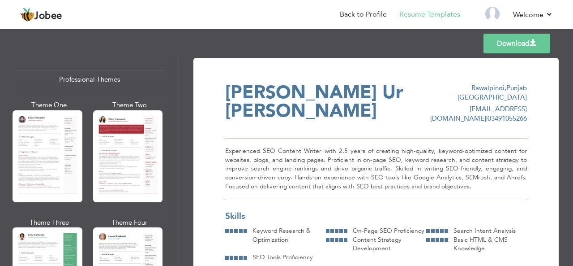
scroll to position [0, 0]
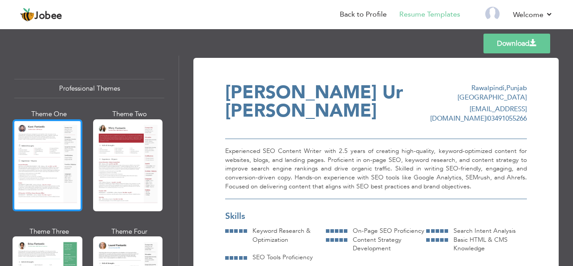
click at [43, 154] on div at bounding box center [48, 165] width 70 height 92
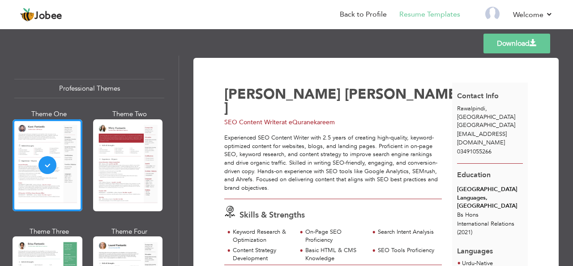
drag, startPoint x: 283, startPoint y: 109, endPoint x: 343, endPoint y: 108, distance: 59.6
click at [343, 118] on div "SEO Content Writer at eQuranekareem" at bounding box center [340, 122] width 233 height 9
click at [274, 133] on div "Experienced SEO Content Writer with 2.5 years of creating high-quality, keyword…" at bounding box center [333, 162] width 218 height 58
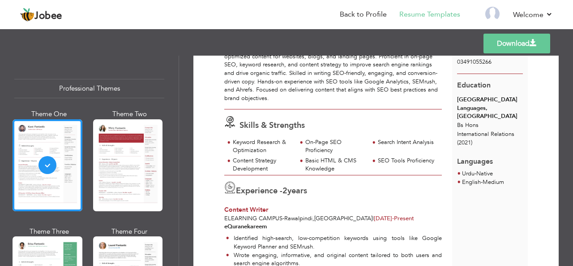
scroll to position [134, 0]
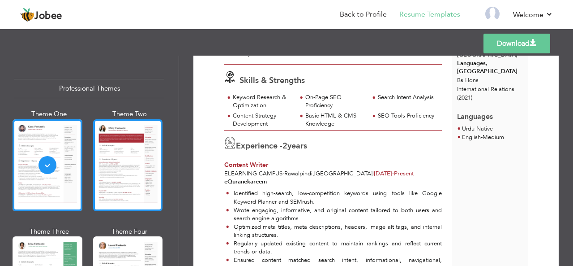
click at [135, 158] on div at bounding box center [128, 165] width 70 height 92
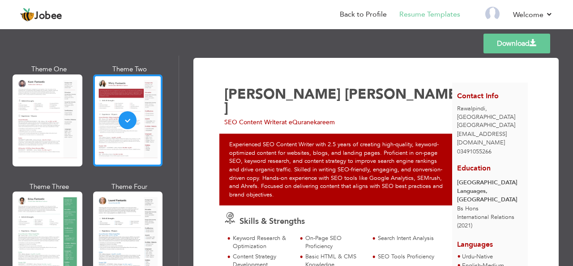
scroll to position [90, 0]
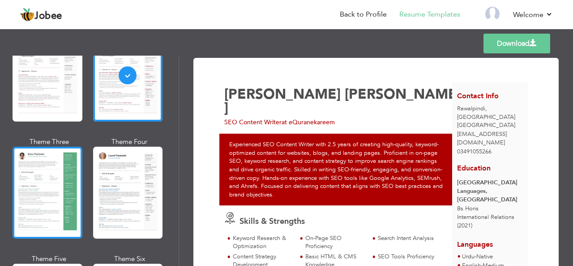
click at [42, 169] on div at bounding box center [48, 192] width 70 height 92
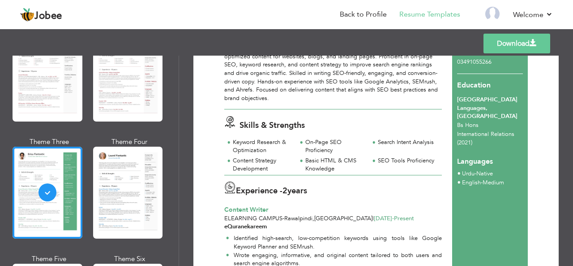
click at [258, 205] on span "Content Writer" at bounding box center [246, 209] width 44 height 9
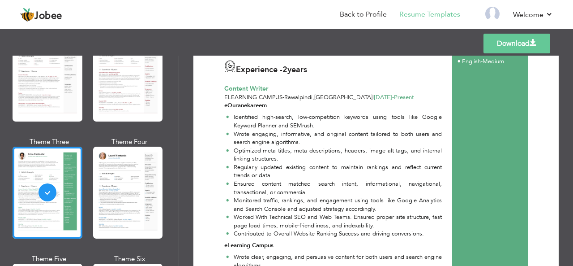
scroll to position [224, 0]
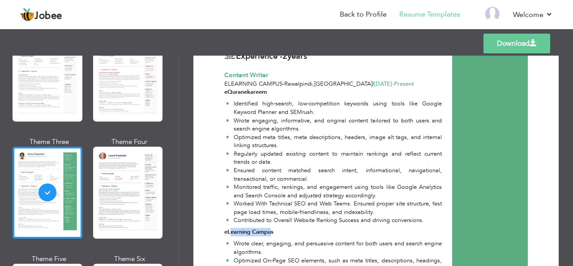
drag, startPoint x: 273, startPoint y: 209, endPoint x: 230, endPoint y: 211, distance: 43.0
click at [230, 228] on strong "eLearning Campus" at bounding box center [248, 232] width 49 height 8
click at [304, 228] on p "eLearning Campus" at bounding box center [333, 232] width 218 height 9
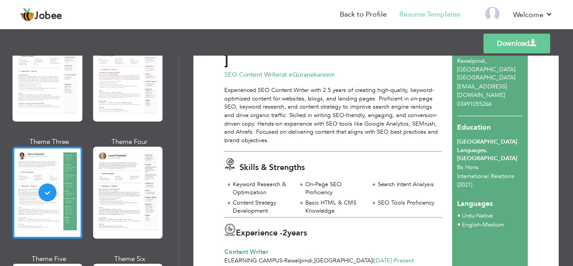
scroll to position [3, 0]
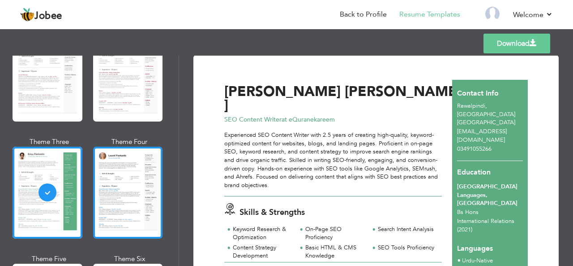
click at [118, 175] on div at bounding box center [128, 192] width 70 height 92
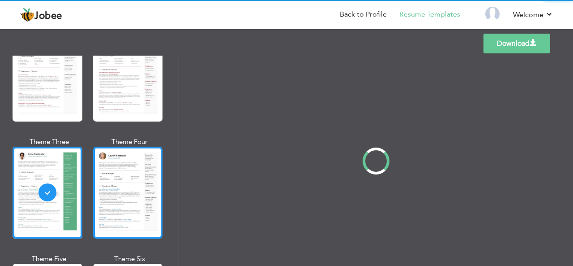
scroll to position [0, 0]
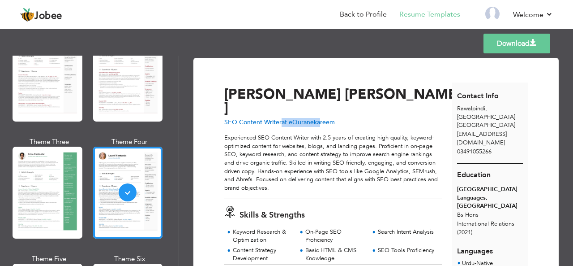
drag, startPoint x: 281, startPoint y: 110, endPoint x: 319, endPoint y: 110, distance: 37.6
click at [319, 118] on span "at eQuranekareem" at bounding box center [308, 122] width 53 height 9
click at [344, 118] on div "SEO Content Writer at eQuranekareem" at bounding box center [340, 122] width 233 height 9
click at [362, 17] on link "Back to Profile" at bounding box center [363, 14] width 47 height 10
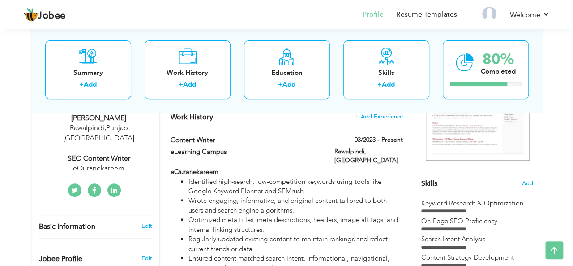
scroll to position [179, 0]
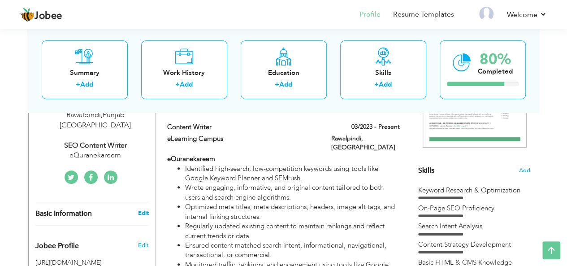
click at [140, 209] on link "Edit" at bounding box center [142, 213] width 11 height 8
type input "[PERSON_NAME]"
type input "03491055266"
select select "number:166"
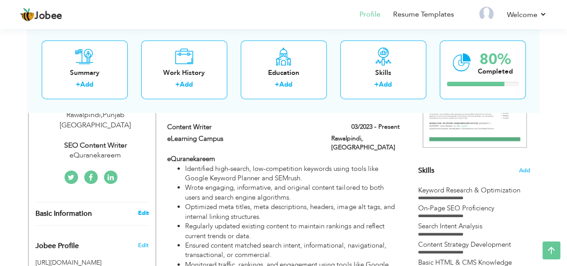
type input "[GEOGRAPHIC_DATA]"
type input "Rawalpindi"
select select "number:4"
type input "eQuranekareem"
type input "SEO Content Writer"
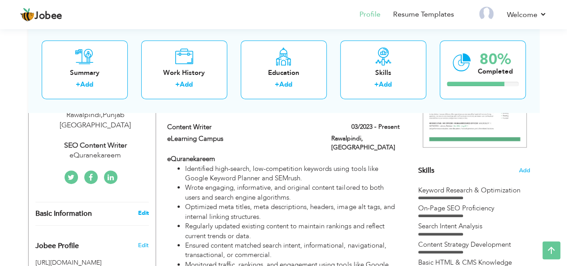
type input "[URL][DOMAIN_NAME]"
type input "@ghirzik"
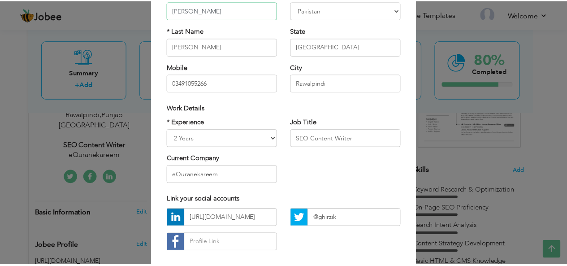
scroll to position [134, 0]
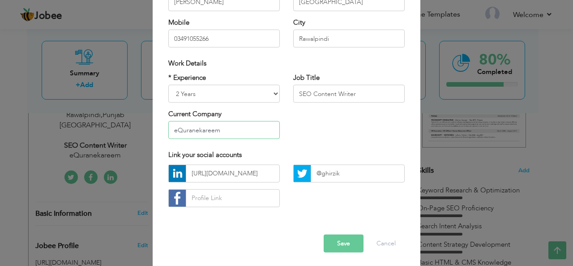
drag, startPoint x: 219, startPoint y: 132, endPoint x: 165, endPoint y: 131, distance: 53.7
click at [168, 131] on input "eQuranekareem" at bounding box center [224, 130] width 112 height 18
drag, startPoint x: 219, startPoint y: 129, endPoint x: 168, endPoint y: 130, distance: 51.1
click at [168, 130] on input "eQuranekareem" at bounding box center [224, 130] width 112 height 18
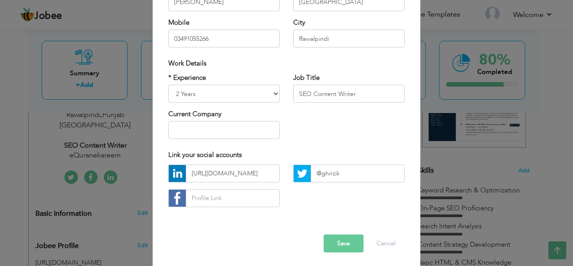
click at [340, 244] on button "Save" at bounding box center [344, 243] width 40 height 18
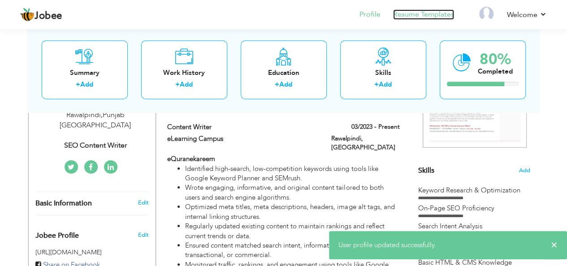
click at [418, 19] on link "Resume Templates" at bounding box center [423, 14] width 61 height 10
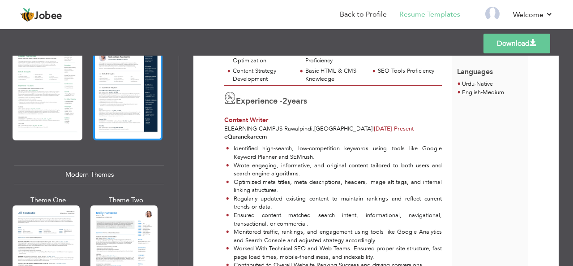
scroll to position [358, 0]
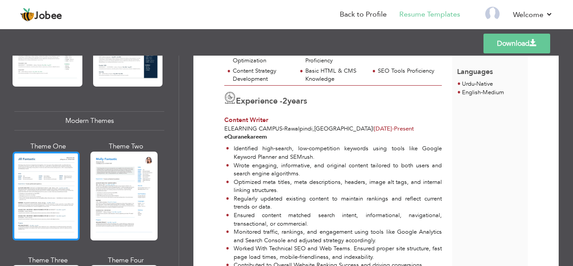
click at [59, 184] on div at bounding box center [46, 195] width 67 height 89
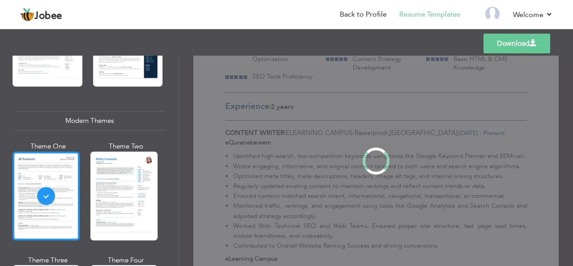
scroll to position [0, 0]
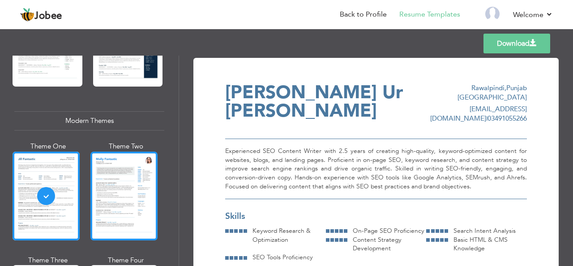
click at [134, 184] on div at bounding box center [123, 195] width 67 height 89
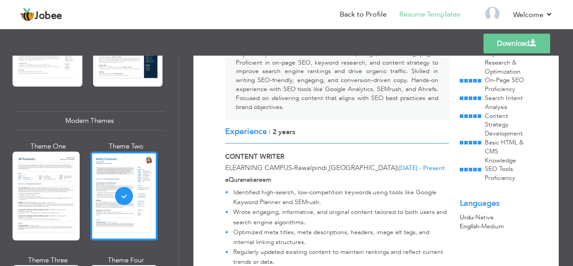
scroll to position [134, 0]
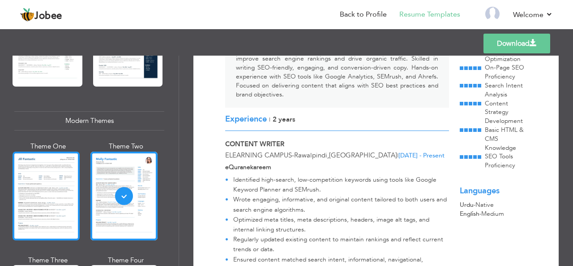
click at [53, 183] on div at bounding box center [46, 195] width 67 height 89
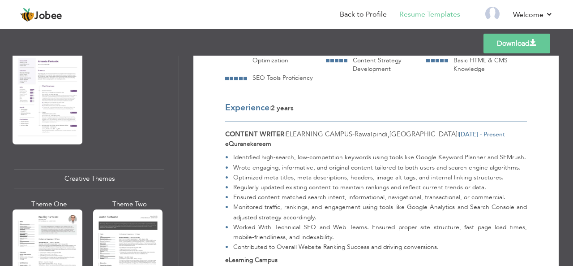
scroll to position [1030, 0]
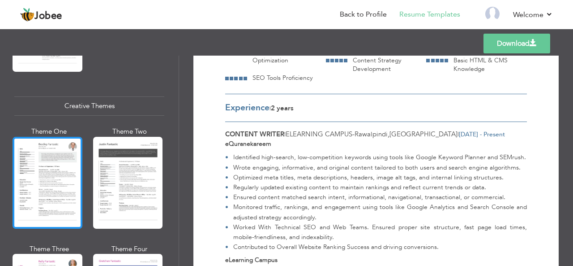
click at [52, 173] on div at bounding box center [48, 183] width 70 height 92
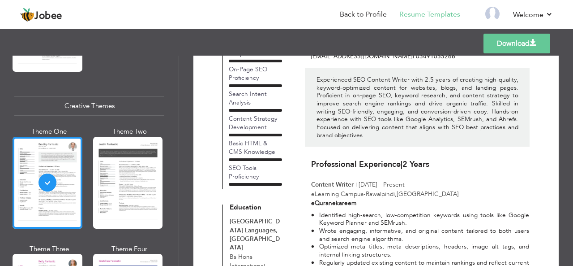
scroll to position [0, 0]
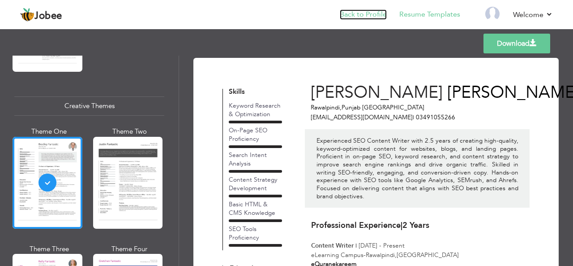
click at [357, 19] on link "Back to Profile" at bounding box center [363, 14] width 47 height 10
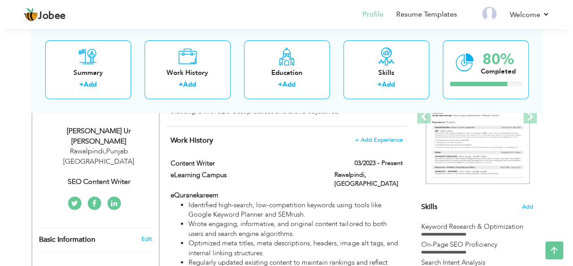
scroll to position [90, 0]
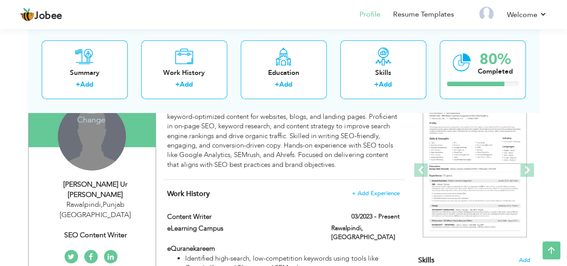
click at [94, 160] on div "Change Remove" at bounding box center [92, 136] width 68 height 68
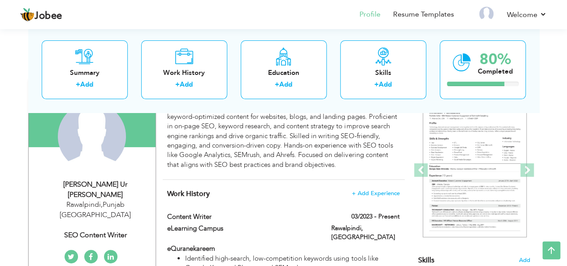
click at [92, 182] on div "[PERSON_NAME] Ur [PERSON_NAME]" at bounding box center [95, 189] width 120 height 21
type input "[PERSON_NAME]"
type input "03491055266"
select select "number:166"
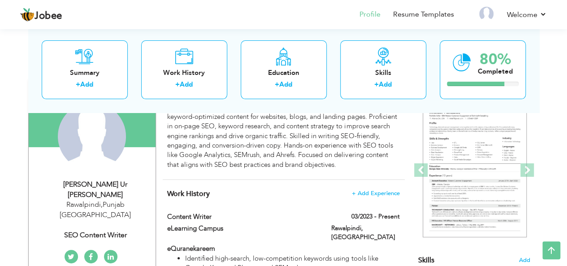
type input "[GEOGRAPHIC_DATA]"
type input "Rawalpindi"
select select "number:4"
type input "SEO Content Writer"
type input "[URL][DOMAIN_NAME]"
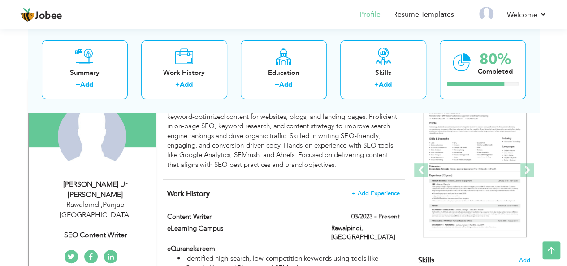
type input "@ghirzik"
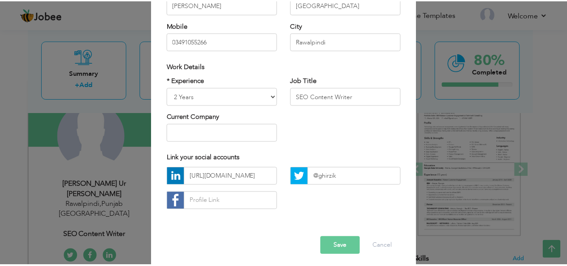
scroll to position [136, 0]
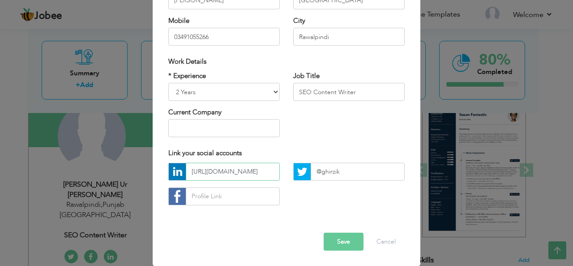
click at [219, 175] on input "[URL][DOMAIN_NAME]" at bounding box center [233, 172] width 94 height 18
click at [312, 173] on input "@ghirzik" at bounding box center [358, 172] width 94 height 18
click at [247, 195] on input "text" at bounding box center [233, 196] width 94 height 18
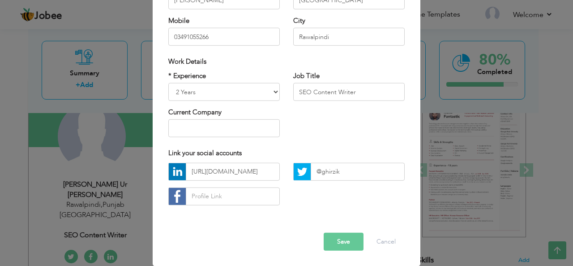
click at [241, 217] on div "Error Save Cancel" at bounding box center [287, 234] width 250 height 45
click at [224, 205] on div "[URL][DOMAIN_NAME]" at bounding box center [224, 187] width 125 height 49
click at [223, 202] on input "text" at bounding box center [233, 196] width 94 height 18
click at [227, 176] on input "https://www.linkedin.com/in/aziz-ur-rehman-534553210/" at bounding box center [233, 172] width 94 height 18
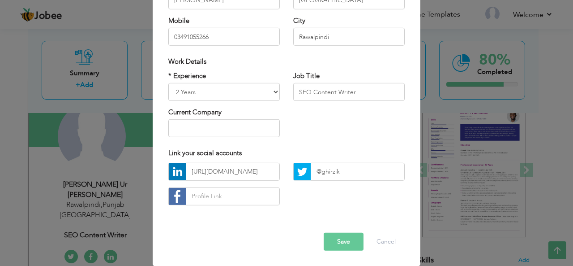
click at [243, 186] on div "https://www.linkedin.com/in/aziz-ur-rehman-534553210/" at bounding box center [224, 187] width 125 height 49
click at [244, 174] on input "https://www.linkedin.com/in/aziz-ur-rehman-534553210/" at bounding box center [233, 172] width 94 height 18
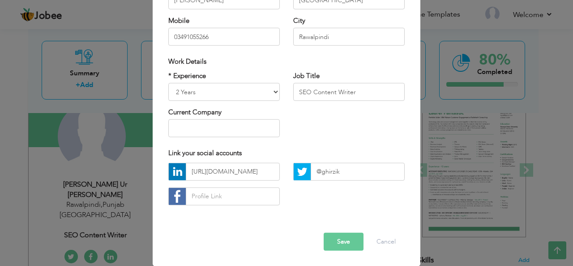
click at [126, 189] on div "× Profile Contact Information * First Name Aziz * Last Name Ur Rehman" at bounding box center [286, 133] width 573 height 266
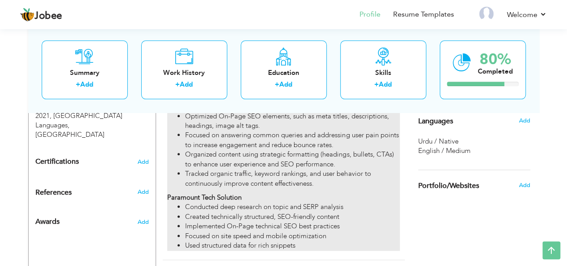
scroll to position [434, 0]
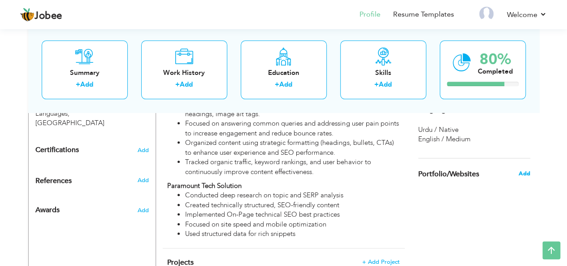
click at [523, 175] on span "Add" at bounding box center [524, 173] width 12 height 8
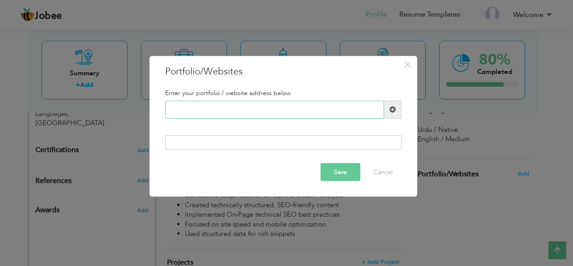
click at [215, 112] on input "text" at bounding box center [274, 109] width 219 height 18
click at [206, 137] on div at bounding box center [283, 142] width 236 height 14
click at [229, 113] on input "text" at bounding box center [274, 109] width 219 height 18
click at [391, 111] on span at bounding box center [393, 109] width 6 height 6
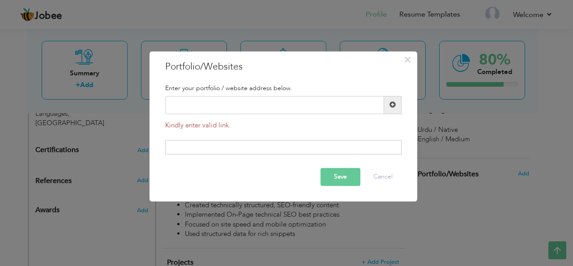
click at [391, 111] on span at bounding box center [392, 105] width 17 height 18
click at [283, 106] on input "text" at bounding box center [274, 105] width 219 height 18
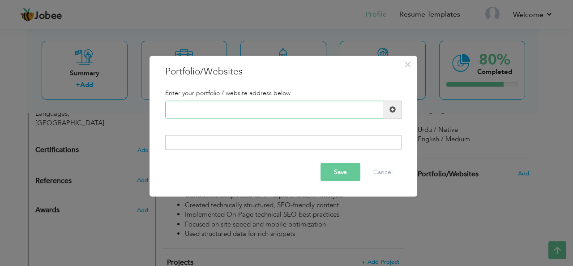
paste input "https://www.linkedin.com/in/aziz-ur-rehman-534553210/"
type input "https://www.linkedin.com/in/aziz-ur-rehman-534553210/"
click at [395, 107] on span at bounding box center [393, 109] width 6 height 6
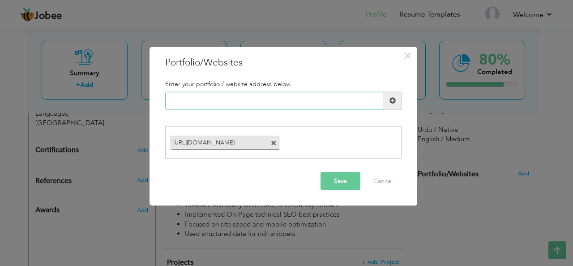
click at [271, 104] on input "text" at bounding box center [274, 100] width 219 height 18
click at [339, 180] on button "Save" at bounding box center [341, 181] width 40 height 18
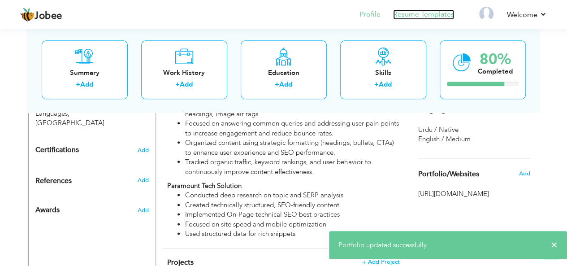
click at [428, 15] on link "Resume Templates" at bounding box center [423, 14] width 61 height 10
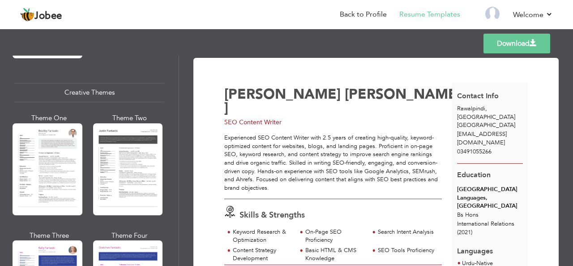
scroll to position [1075, 0]
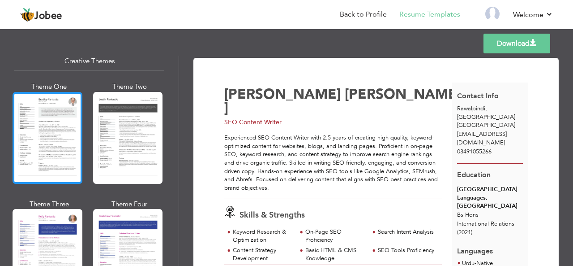
click at [55, 156] on div at bounding box center [48, 138] width 70 height 92
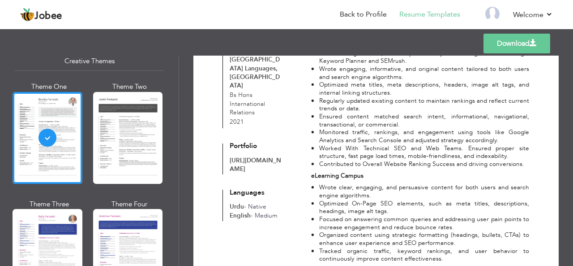
scroll to position [224, 0]
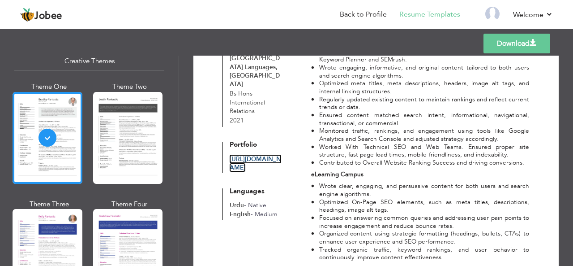
click at [254, 172] on link "[URL][DOMAIN_NAME]" at bounding box center [256, 163] width 52 height 17
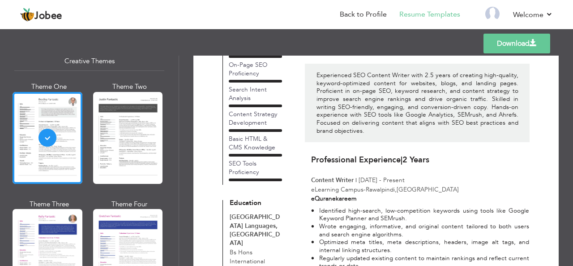
scroll to position [0, 0]
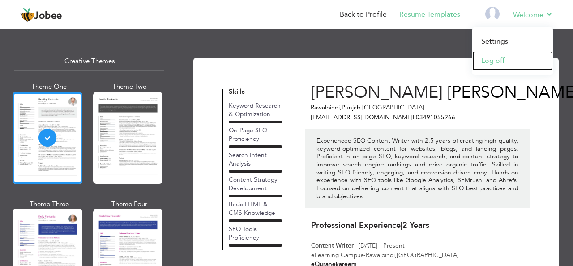
click at [509, 59] on link "Log off" at bounding box center [513, 60] width 81 height 19
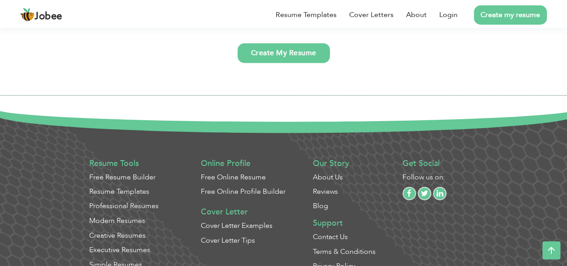
scroll to position [2338, 0]
